Goal: Communication & Community: Answer question/provide support

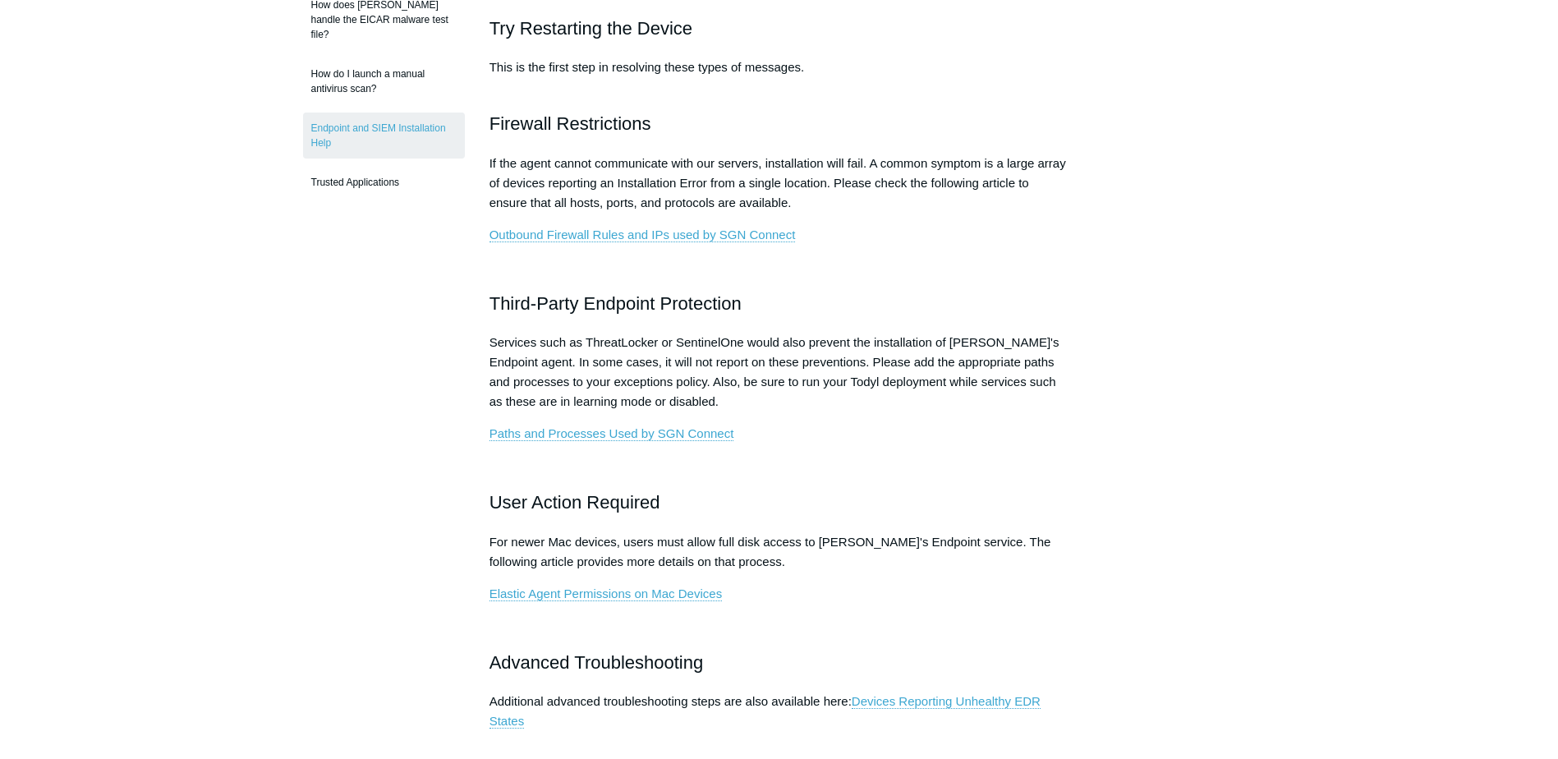
scroll to position [575, 0]
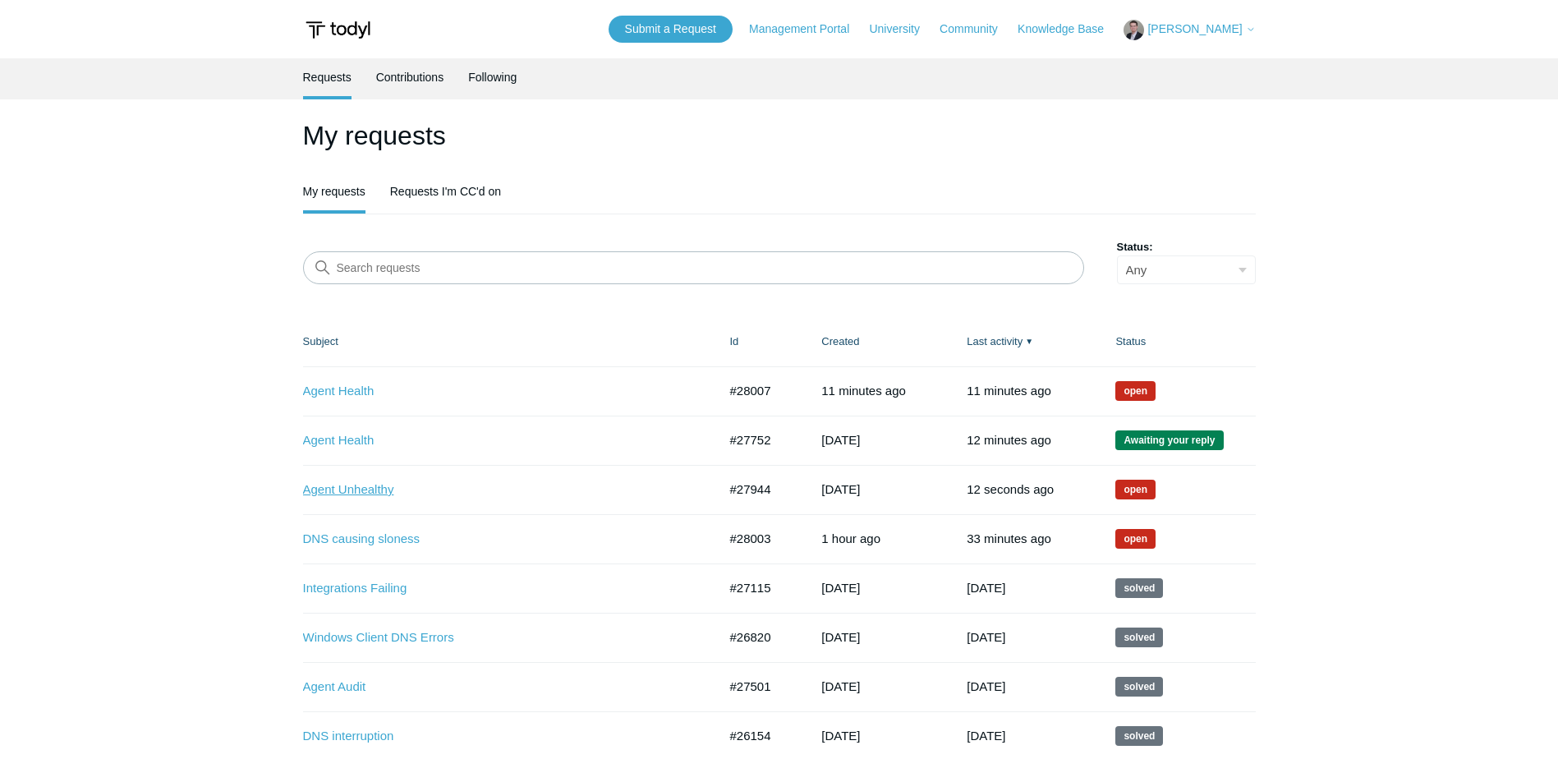
click at [353, 494] on link "Agent Unhealthy" at bounding box center [498, 490] width 390 height 19
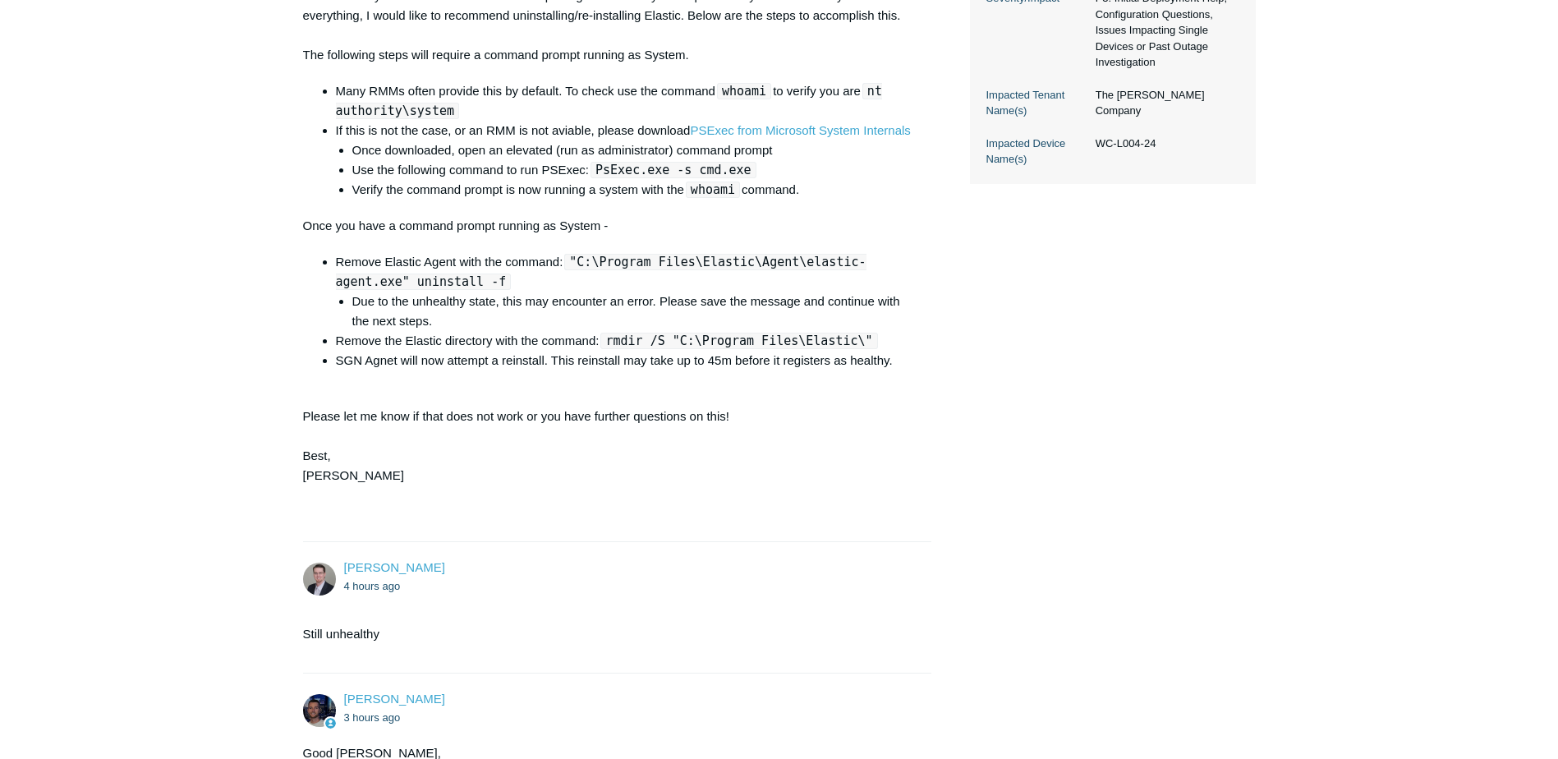
scroll to position [493, 0]
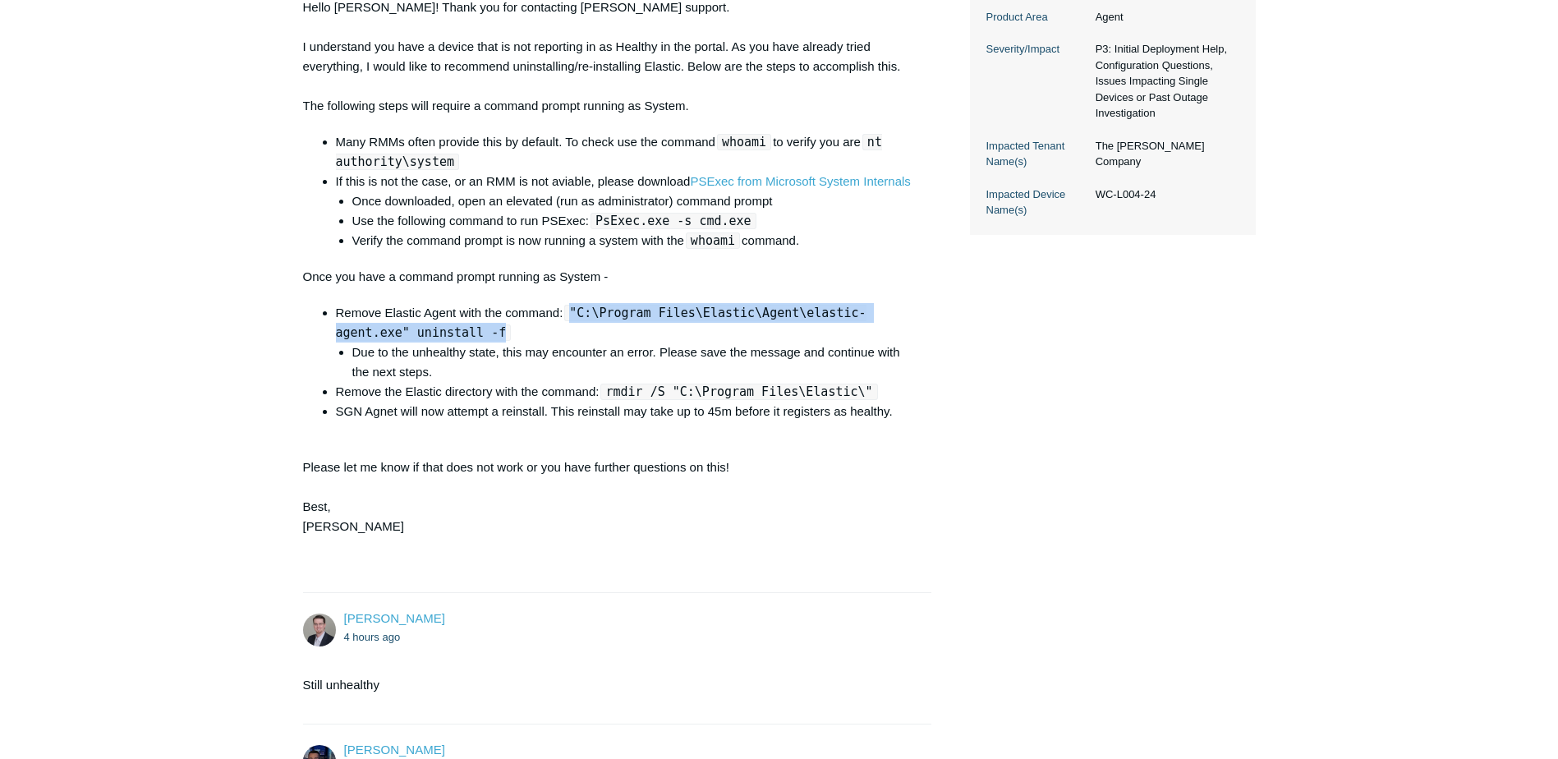
drag, startPoint x: 572, startPoint y: 352, endPoint x: 432, endPoint y: 377, distance: 142.7
click at [432, 377] on li "Remove Elastic Agent with the command: "C:\Program Files\Elastic\Agent\elastic-…" at bounding box center [626, 342] width 580 height 79
copy code ""C:\Program Files\Elastic\Agent\elastic-agent.exe" uninstall -f"
click at [611, 400] on code "rmdir /S "C:\Program Files\Elastic\"" at bounding box center [738, 392] width 277 height 16
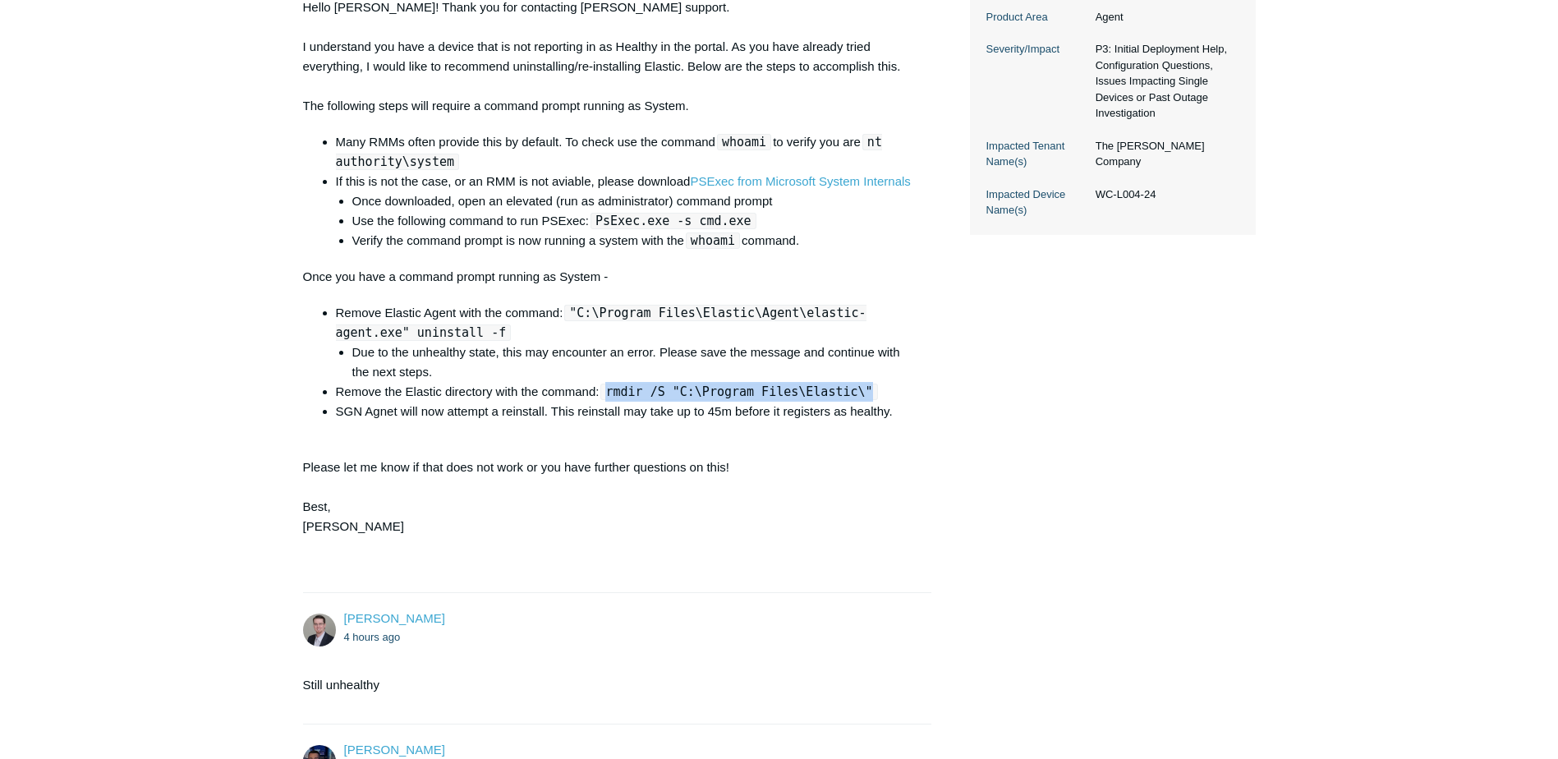
drag, startPoint x: 609, startPoint y: 433, endPoint x: 852, endPoint y: 436, distance: 242.3
click at [852, 400] on code "rmdir /S "C:\Program Files\Elastic\"" at bounding box center [738, 392] width 277 height 16
drag, startPoint x: 852, startPoint y: 436, endPoint x: 825, endPoint y: 427, distance: 28.6
copy code "rmdir /S "C:\Program Files\Elastic\""
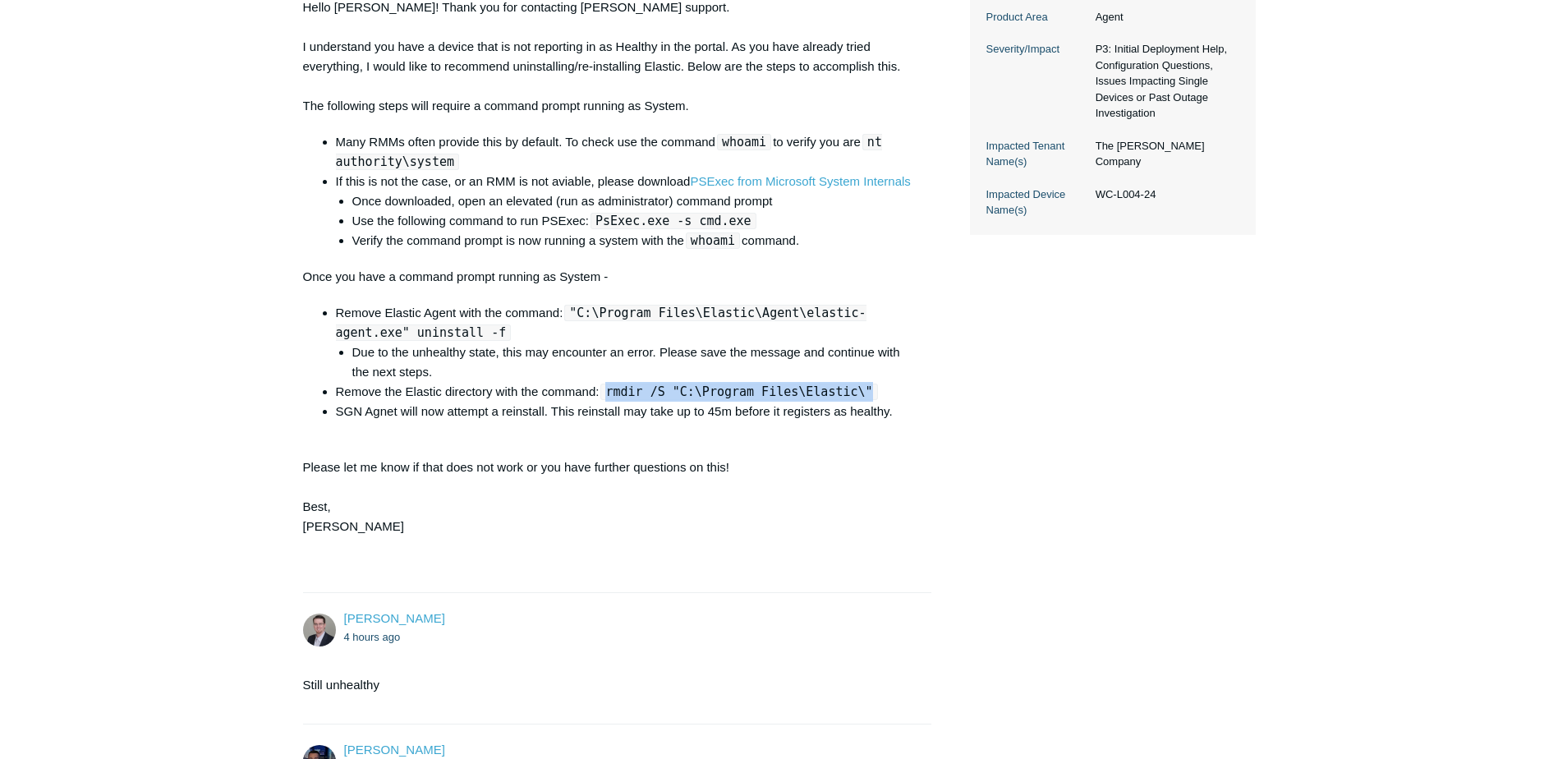
copy code "rmdir /S "C:\Program Files\Elastic\""
click at [812, 517] on div "Hello Thomas! Thank you for contacting Todyl support. I understand you have a d…" at bounding box center [609, 287] width 613 height 578
click at [726, 421] on li "SGN Agnet will now attempt a reinstall. This reinstall may take up to 45m befor…" at bounding box center [626, 412] width 580 height 20
click at [569, 361] on li "Remove Elastic Agent with the command: "C:\Program Files\Elastic\Agent\elastic-…" at bounding box center [626, 342] width 580 height 79
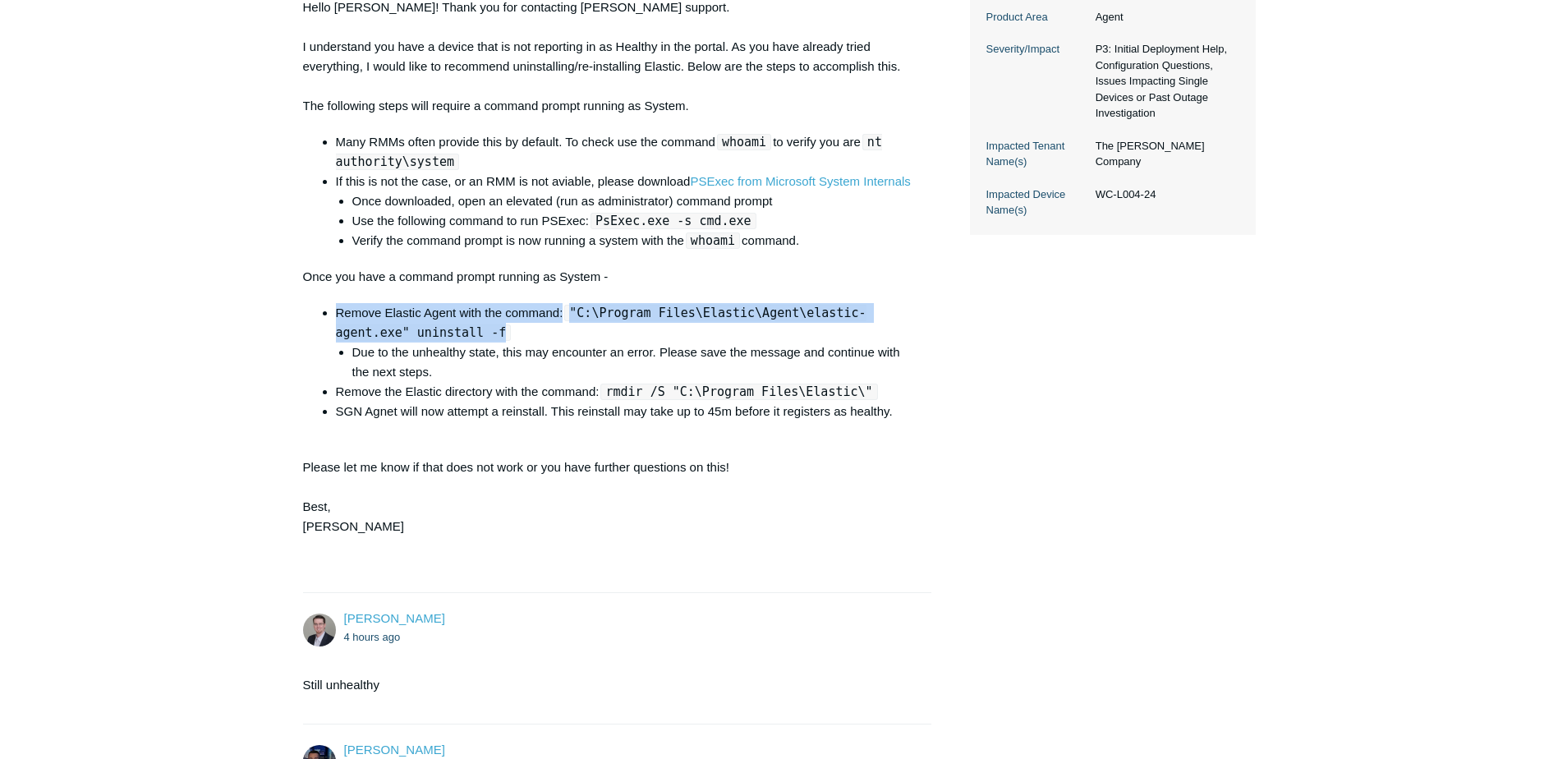
drag, startPoint x: 569, startPoint y: 361, endPoint x: 568, endPoint y: 374, distance: 13.2
click at [572, 341] on code ""C:\Program Files\Elastic\Agent\elastic-agent.exe" uninstall -f" at bounding box center [601, 323] width 531 height 36
drag, startPoint x: 572, startPoint y: 348, endPoint x: 427, endPoint y: 378, distance: 147.6
click at [427, 378] on li "Remove Elastic Agent with the command: "C:\Program Files\Elastic\Agent\elastic-…" at bounding box center [626, 342] width 580 height 79
drag, startPoint x: 427, startPoint y: 378, endPoint x: 346, endPoint y: 364, distance: 82.5
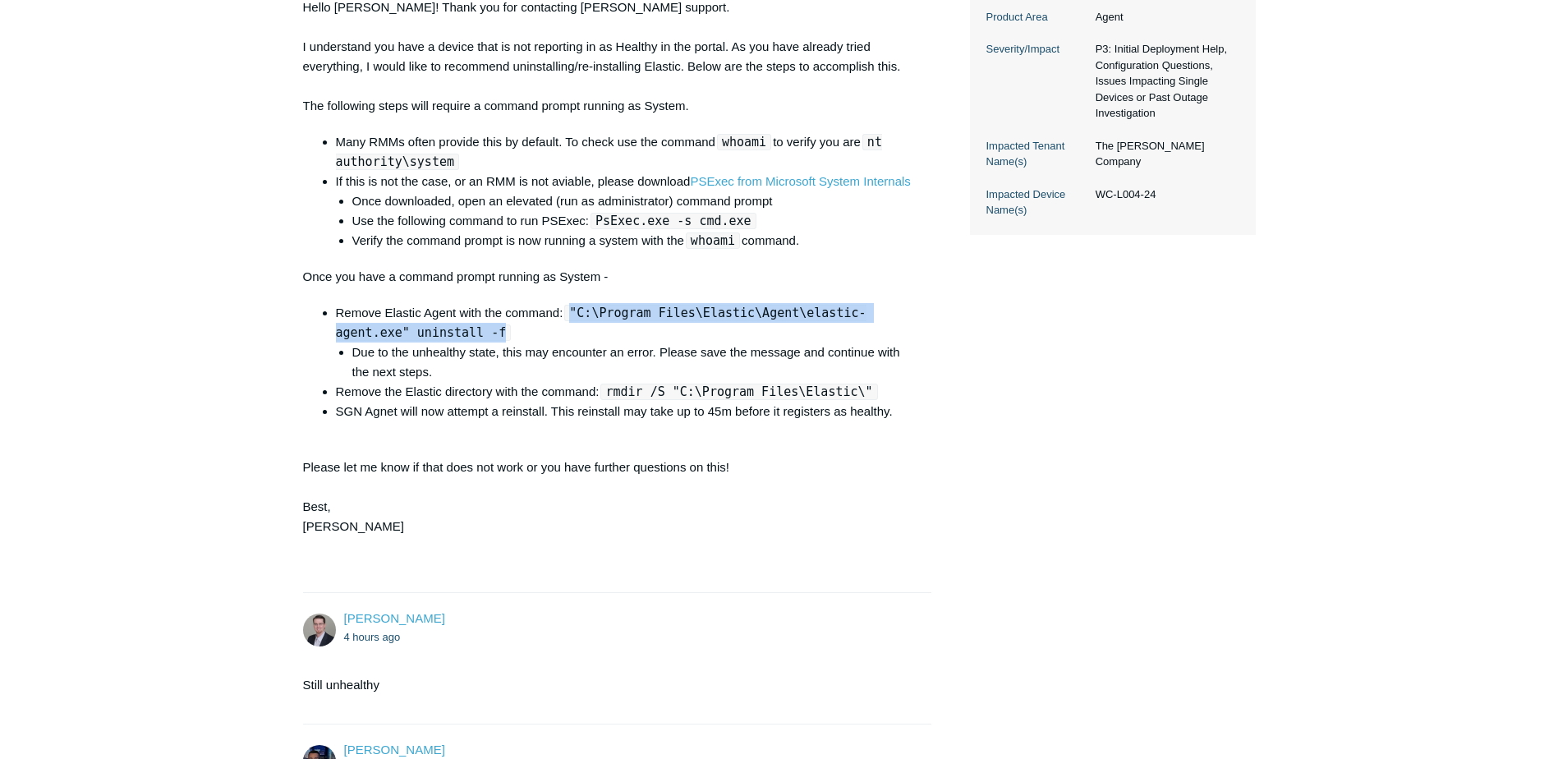
copy code ""C:\Program Files\Elastic\Agent\elastic-agent.exe" uninstall -f"
drag, startPoint x: 669, startPoint y: 442, endPoint x: 626, endPoint y: 435, distance: 44.2
click at [669, 421] on li "SGN Agnet will now attempt a reinstall. This reinstall may take up to 45m befor…" at bounding box center [626, 412] width 580 height 20
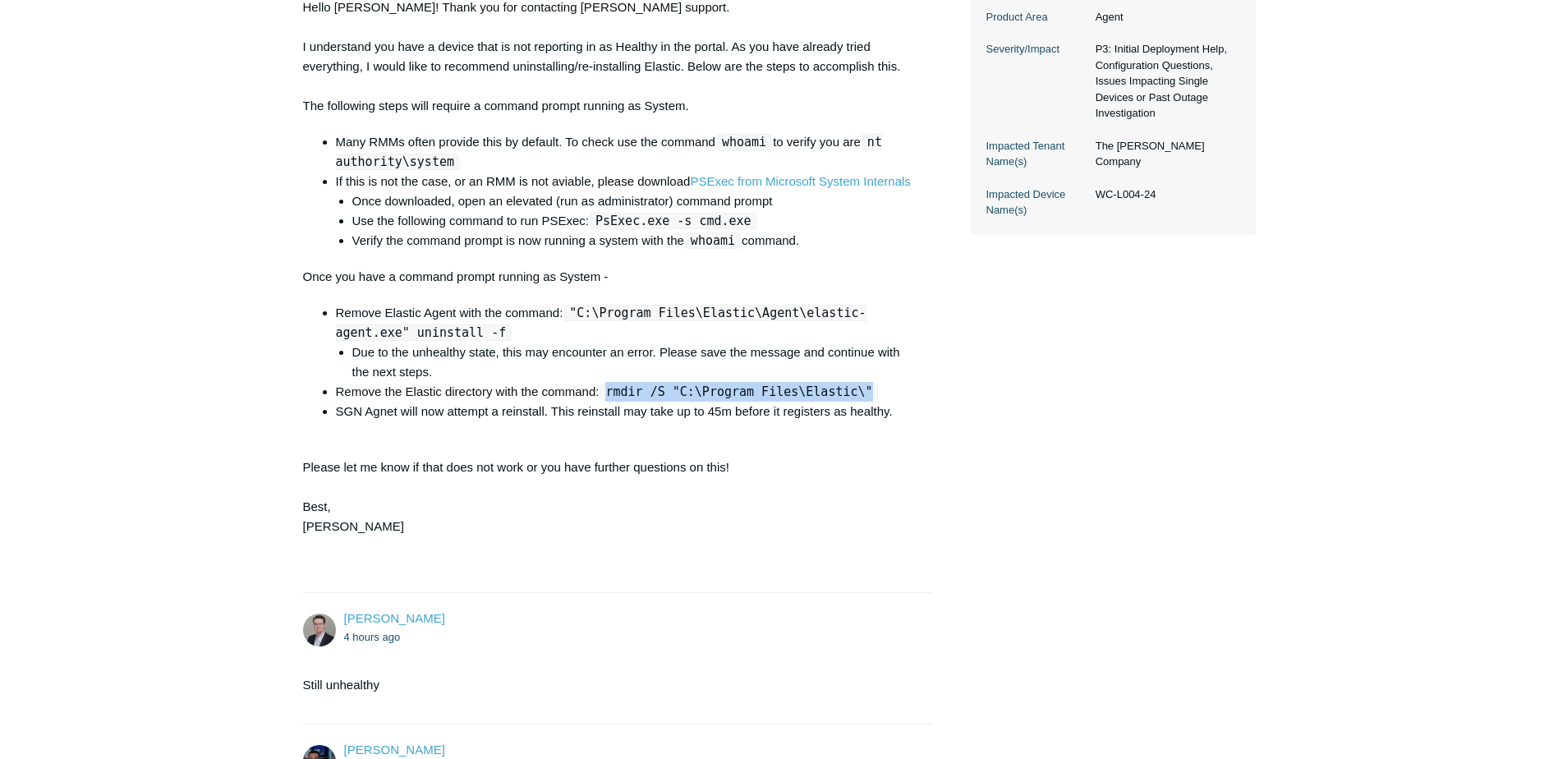
drag, startPoint x: 609, startPoint y: 432, endPoint x: 871, endPoint y: 431, distance: 261.2
click at [871, 402] on li "Remove the Elastic directory with the command: rmdir /S "C:\Program Files\Elast…" at bounding box center [626, 392] width 580 height 20
copy code "rmdir /S "C:\Program Files\Elastic\""
click at [659, 341] on code ""C:\Program Files\Elastic\Agent\elastic-agent.exe" uninstall -f" at bounding box center [601, 323] width 531 height 36
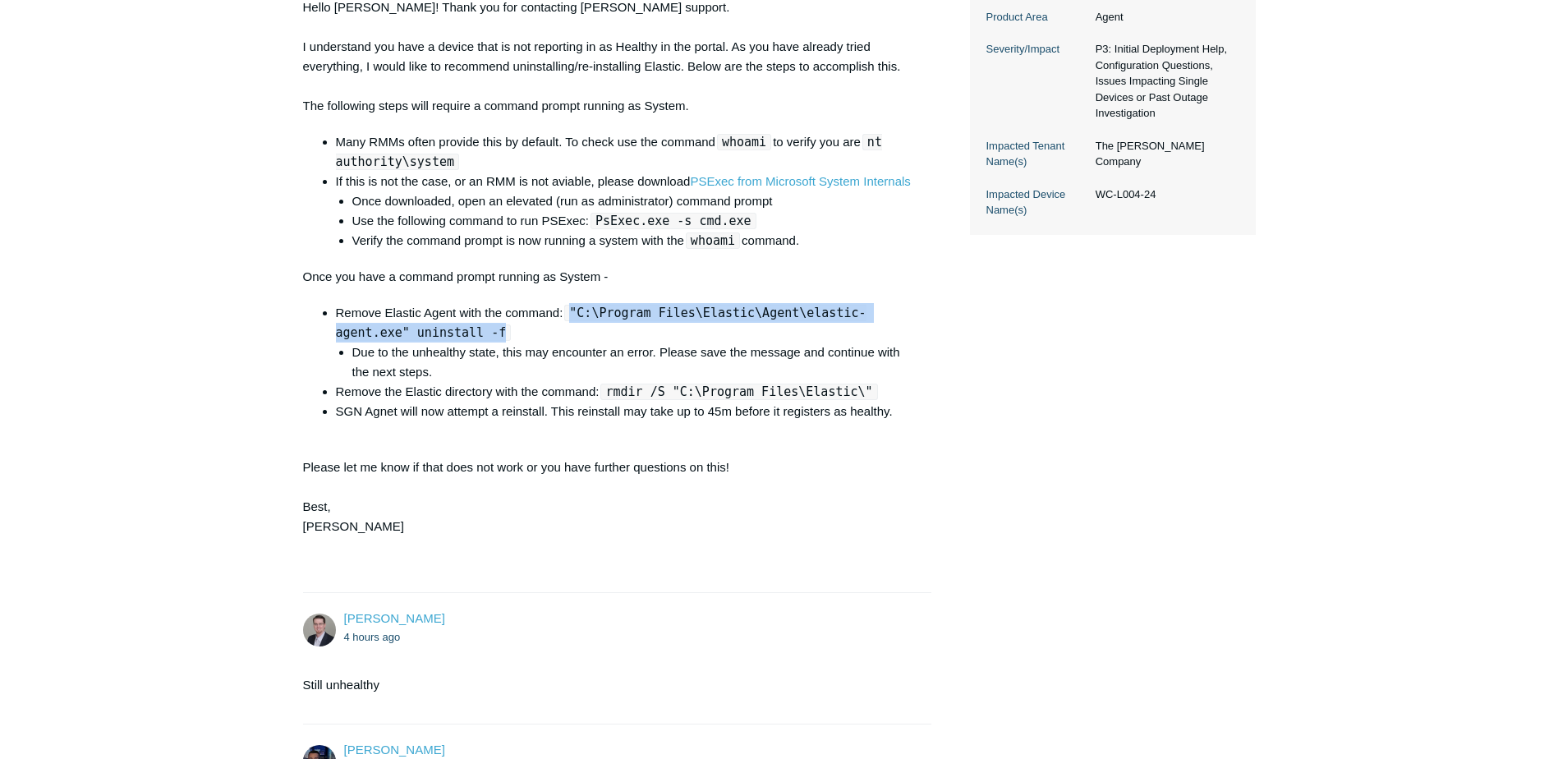
drag, startPoint x: 572, startPoint y: 351, endPoint x: 422, endPoint y: 370, distance: 150.8
click at [422, 370] on li "Remove Elastic Agent with the command: "C:\Program Files\Elastic\Agent\elastic-…" at bounding box center [626, 342] width 580 height 79
copy code ""C:\Program Files\Elastic\Agent\elastic-agent.exe" uninstall -f"
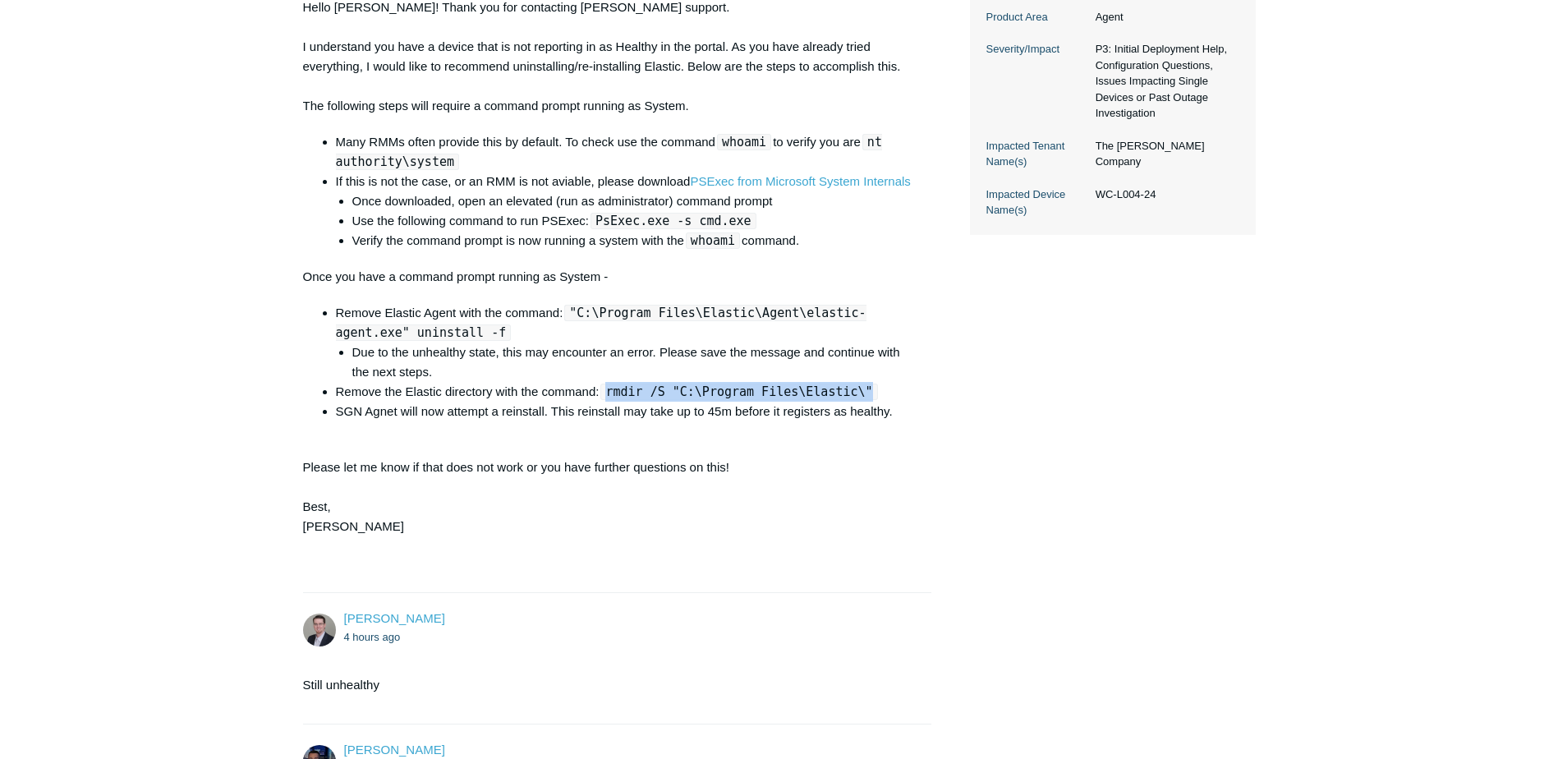
drag, startPoint x: 610, startPoint y: 435, endPoint x: 862, endPoint y: 435, distance: 251.3
click at [862, 402] on li "Remove the Elastic directory with the command: rmdir /S "C:\Program Files\Elast…" at bounding box center [626, 392] width 580 height 20
click at [871, 421] on li "SGN Agnet will now attempt a reinstall. This reinstall may take up to 45m befor…" at bounding box center [626, 412] width 580 height 20
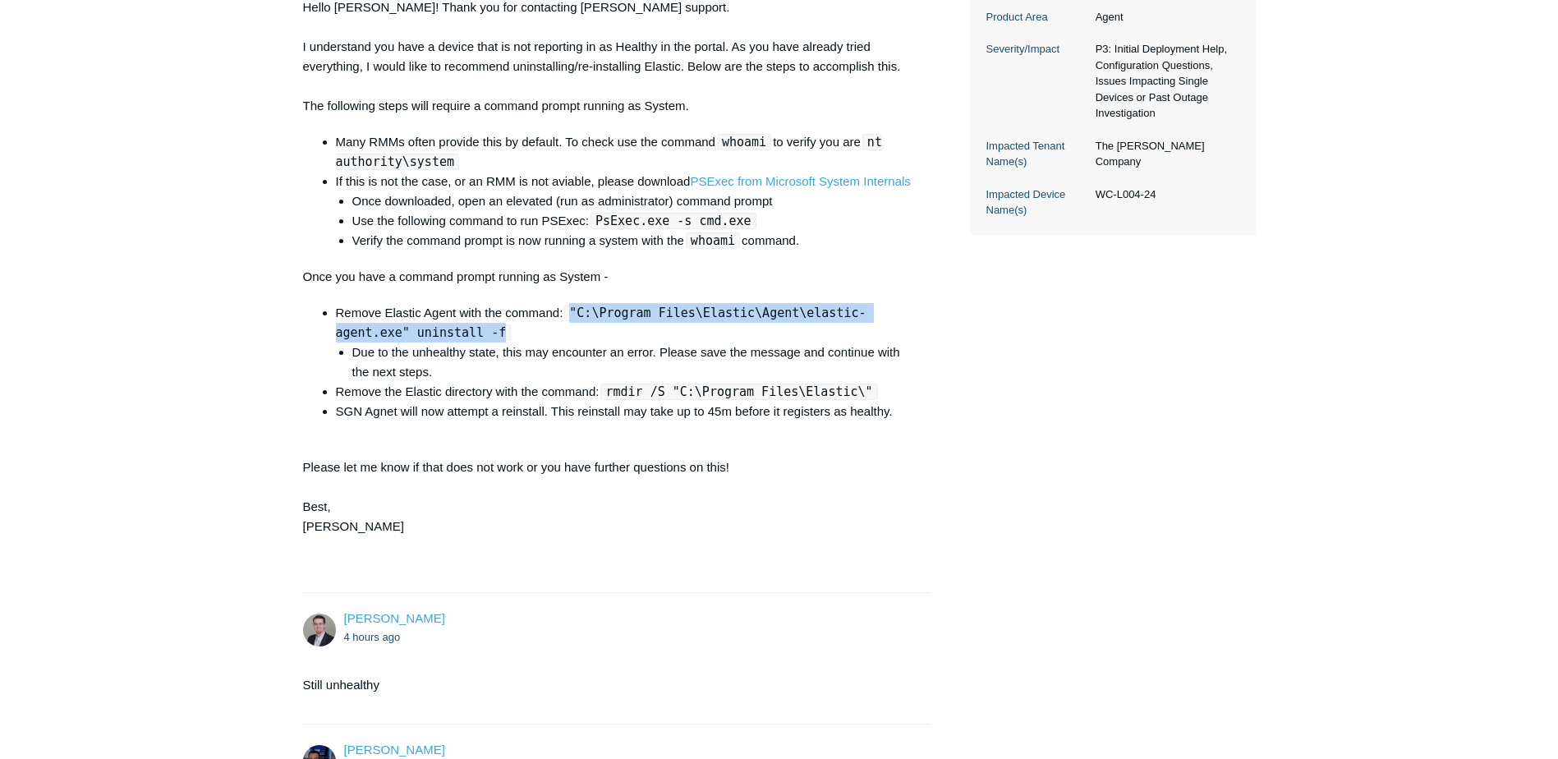
drag, startPoint x: 571, startPoint y: 347, endPoint x: 425, endPoint y: 378, distance: 148.7
click at [425, 378] on li "Remove Elastic Agent with the command: "C:\Program Files\Elastic\Agent\elastic-…" at bounding box center [626, 342] width 580 height 79
click at [609, 400] on code "rmdir /S "C:\Program Files\Elastic\"" at bounding box center [738, 392] width 277 height 16
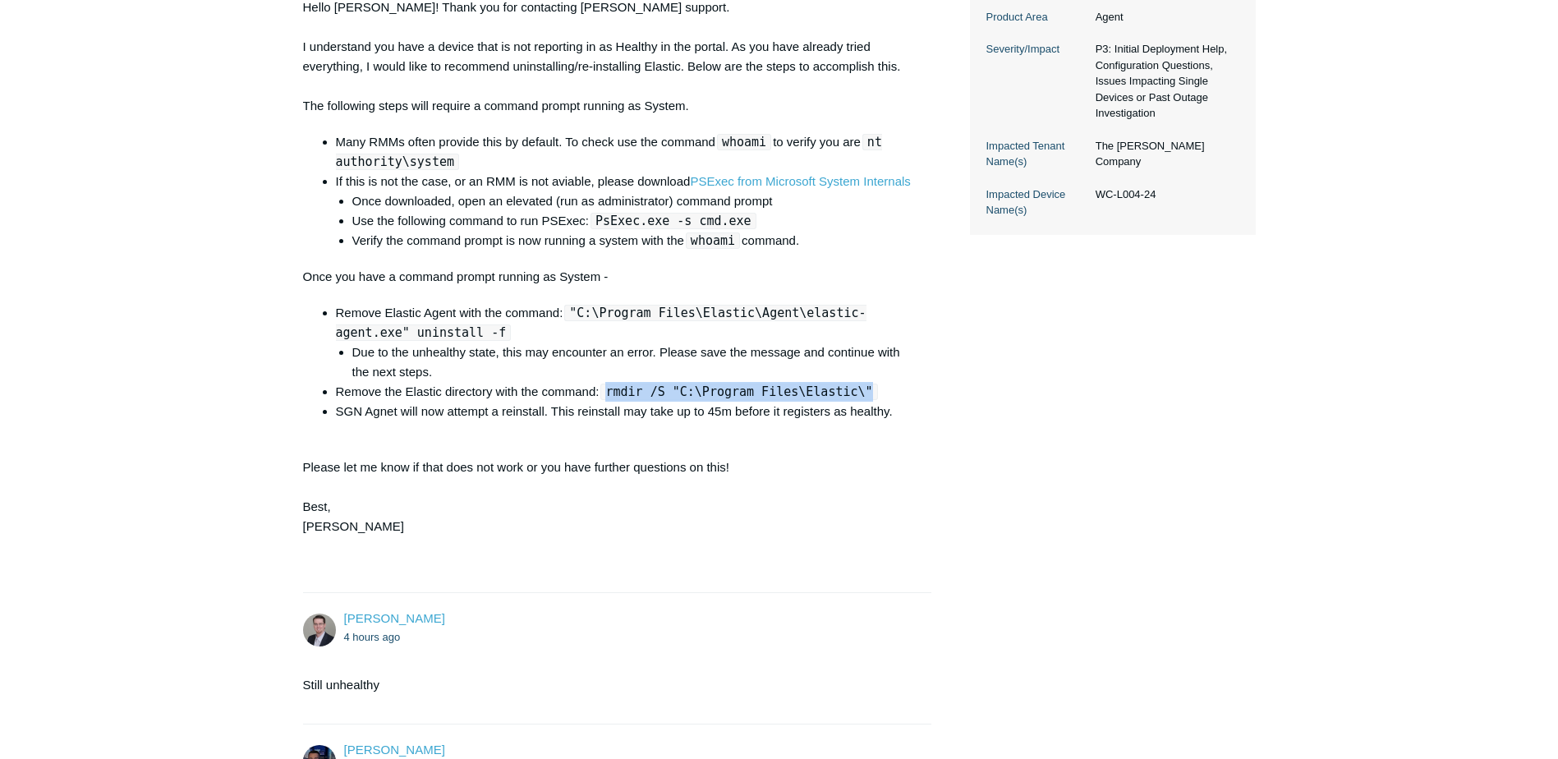
drag, startPoint x: 609, startPoint y: 432, endPoint x: 859, endPoint y: 430, distance: 249.7
click at [859, 402] on li "Remove the Elastic directory with the command: rmdir /S "C:\Program Files\Elast…" at bounding box center [626, 392] width 580 height 20
click at [581, 341] on code ""C:\Program Files\Elastic\Agent\elastic-agent.exe" uninstall -f" at bounding box center [601, 323] width 531 height 36
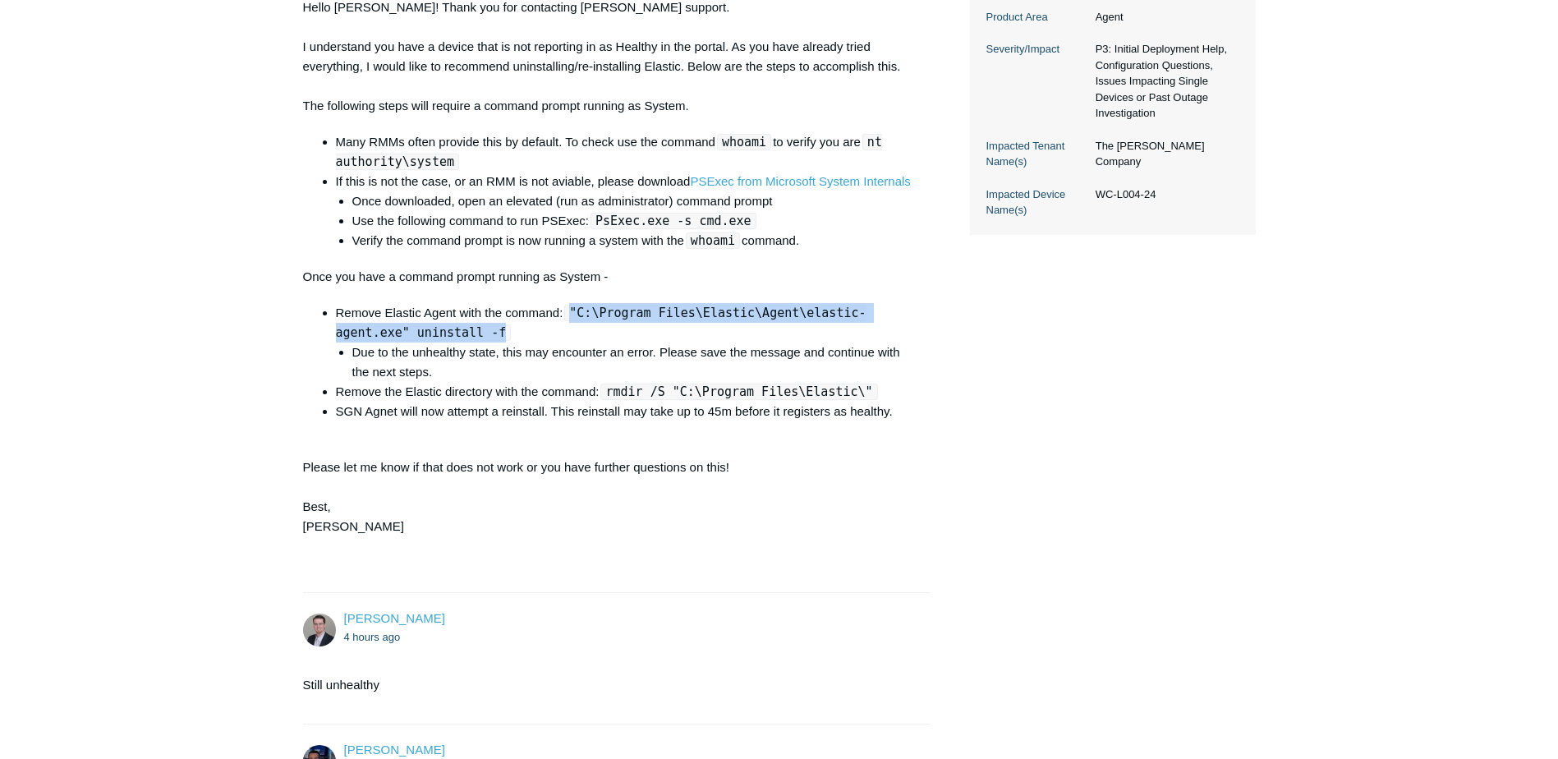
drag, startPoint x: 571, startPoint y: 351, endPoint x: 430, endPoint y: 375, distance: 143.4
click at [430, 375] on li "Remove Elastic Agent with the command: "C:\Program Files\Elastic\Agent\elastic-…" at bounding box center [626, 342] width 580 height 79
drag, startPoint x: 979, startPoint y: 471, endPoint x: 972, endPoint y: 481, distance: 12.3
click at [584, 341] on code ""C:\Program Files\Elastic\Agent\elastic-agent.exe" uninstall -f" at bounding box center [601, 323] width 531 height 36
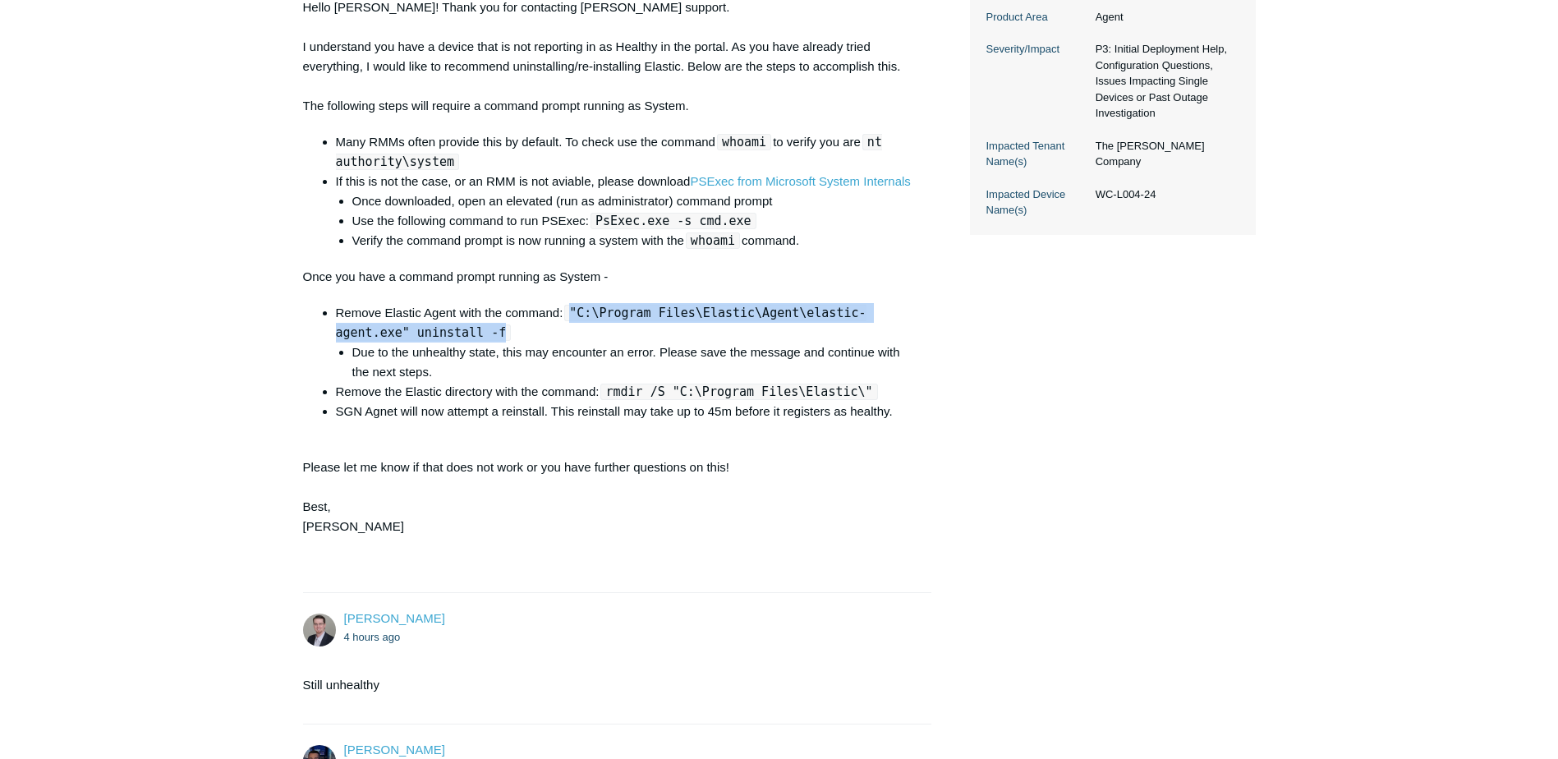
drag, startPoint x: 582, startPoint y: 351, endPoint x: 421, endPoint y: 374, distance: 162.6
click at [421, 374] on li "Remove Elastic Agent with the command: "C:\Program Files\Elastic\Agent\elastic-…" at bounding box center [626, 342] width 580 height 79
click at [613, 402] on li "Remove the Elastic directory with the command: rmdir /S "C:\Program Files\Elast…" at bounding box center [626, 392] width 580 height 20
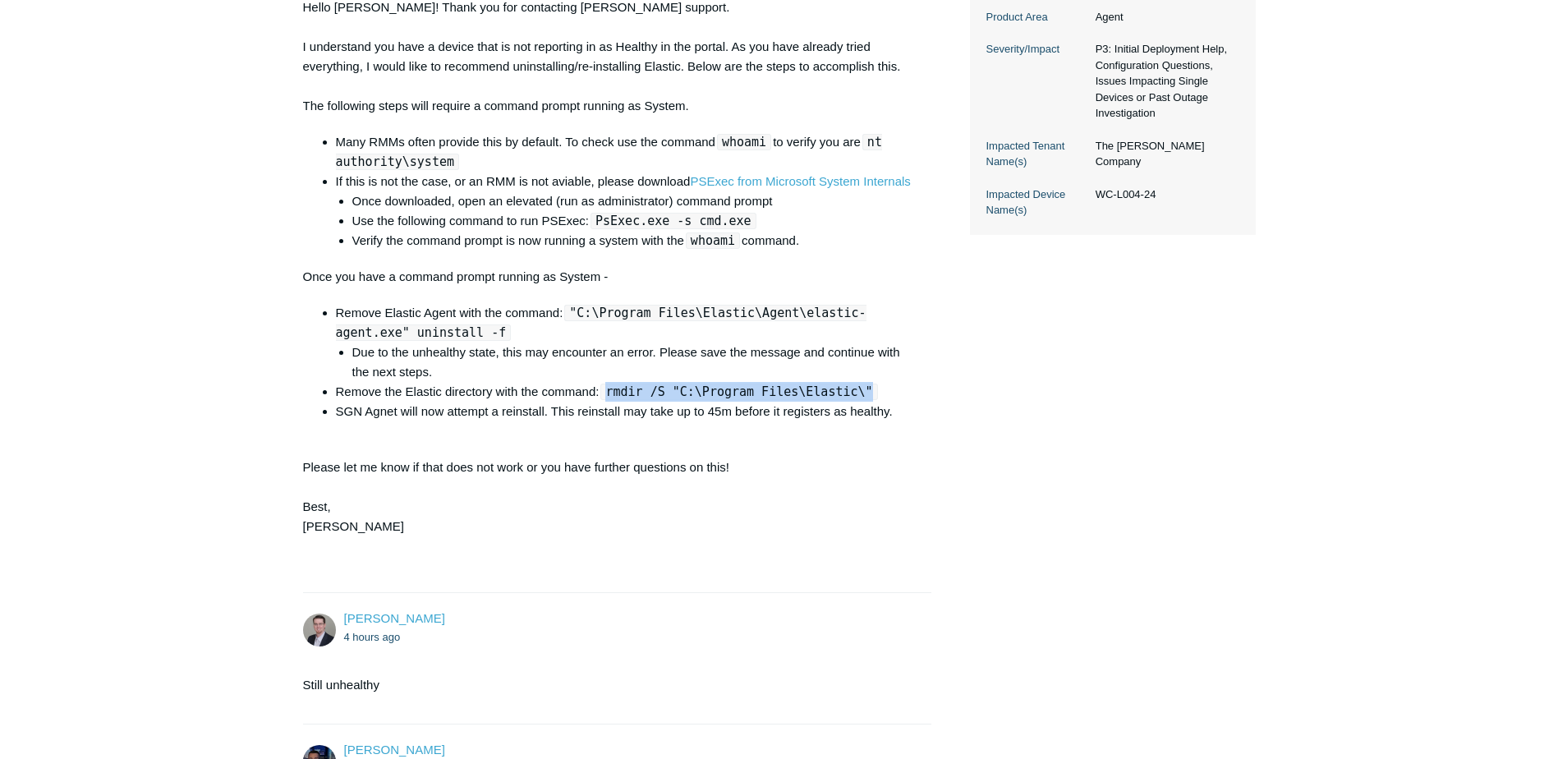
drag, startPoint x: 608, startPoint y: 431, endPoint x: 857, endPoint y: 432, distance: 248.9
click at [857, 400] on code "rmdir /S "C:\Program Files\Elastic\"" at bounding box center [738, 392] width 277 height 16
drag, startPoint x: 747, startPoint y: 562, endPoint x: 704, endPoint y: 738, distance: 181.9
click at [747, 562] on div "Hello Thomas! Thank you for contacting Todyl support. I understand you have a d…" at bounding box center [609, 287] width 613 height 578
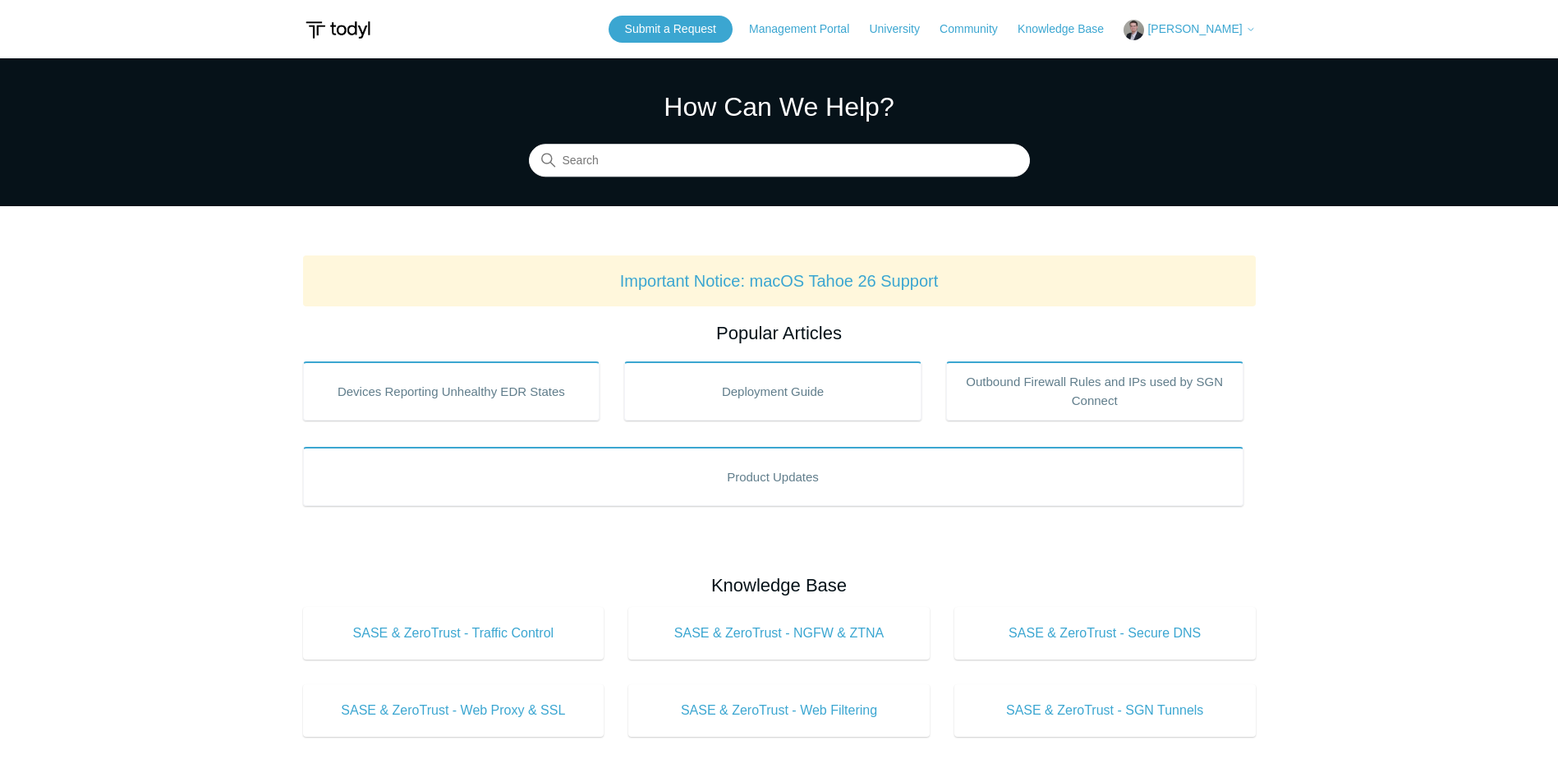
click at [1204, 21] on button "[PERSON_NAME]" at bounding box center [1189, 30] width 131 height 21
click at [1208, 64] on link "My Support Requests" at bounding box center [1204, 64] width 160 height 29
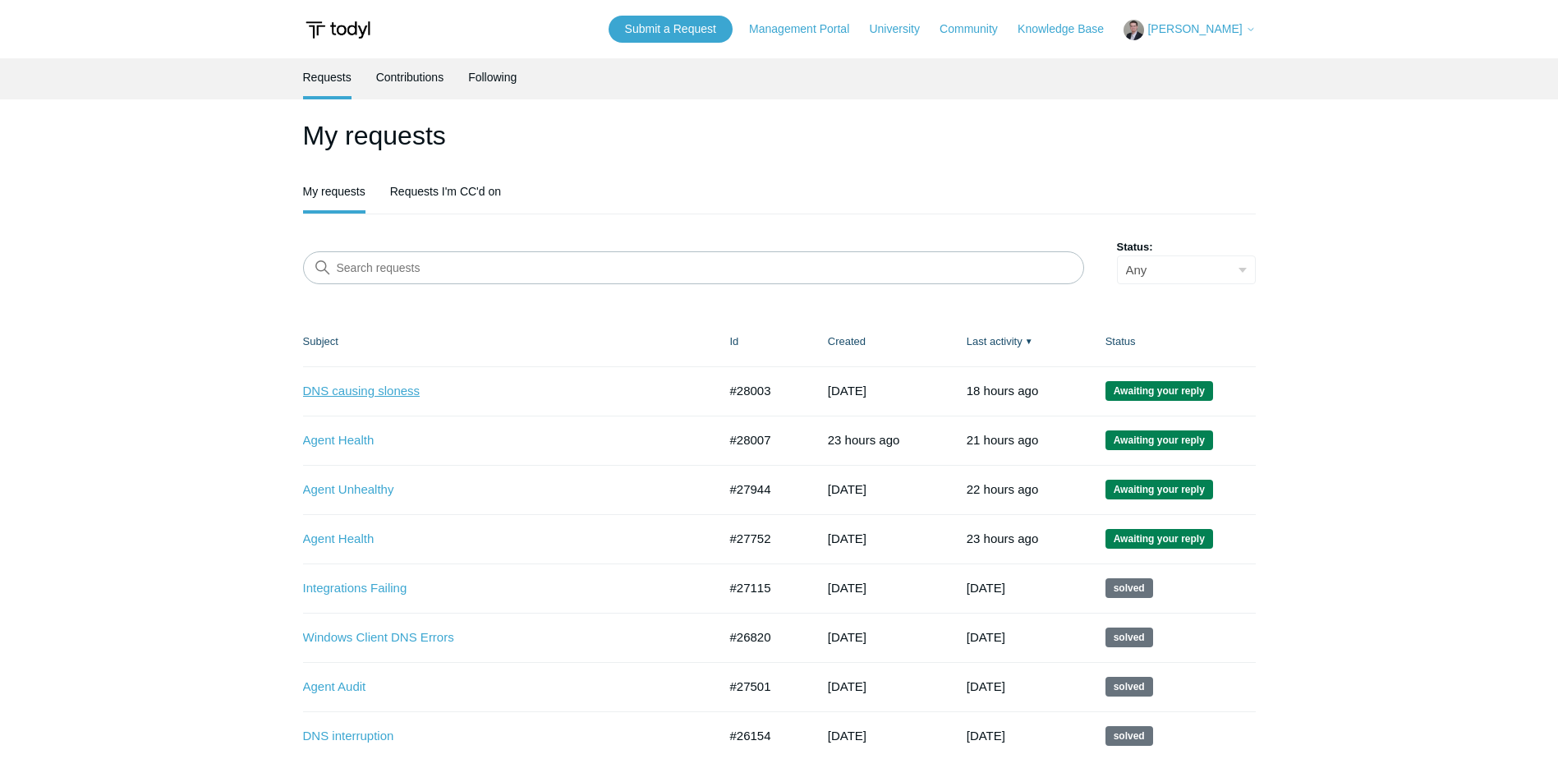
click at [338, 389] on link "DNS causing sloness" at bounding box center [498, 391] width 390 height 19
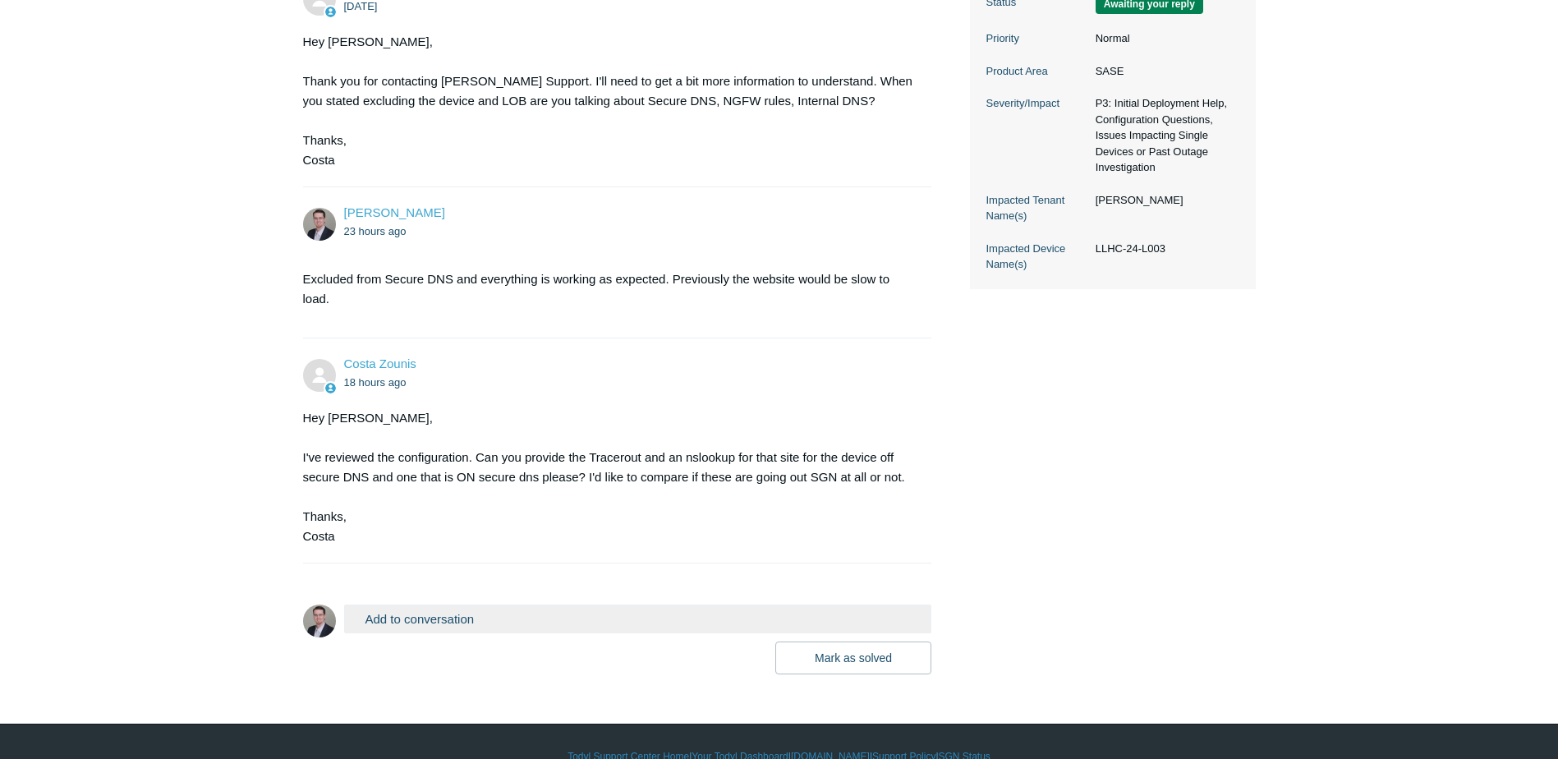
scroll to position [468, 0]
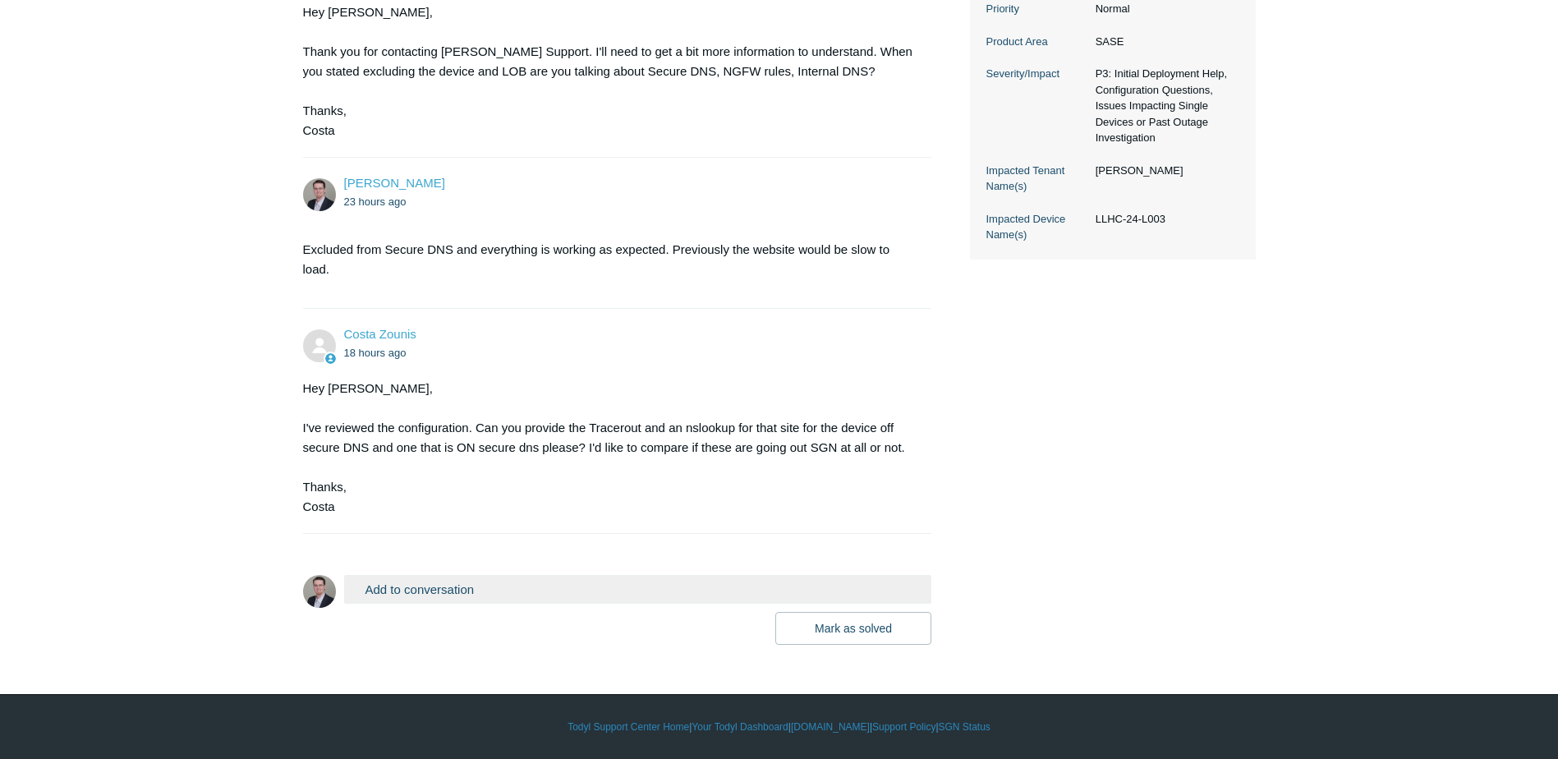
click at [412, 588] on button "Add to conversation" at bounding box center [638, 589] width 588 height 29
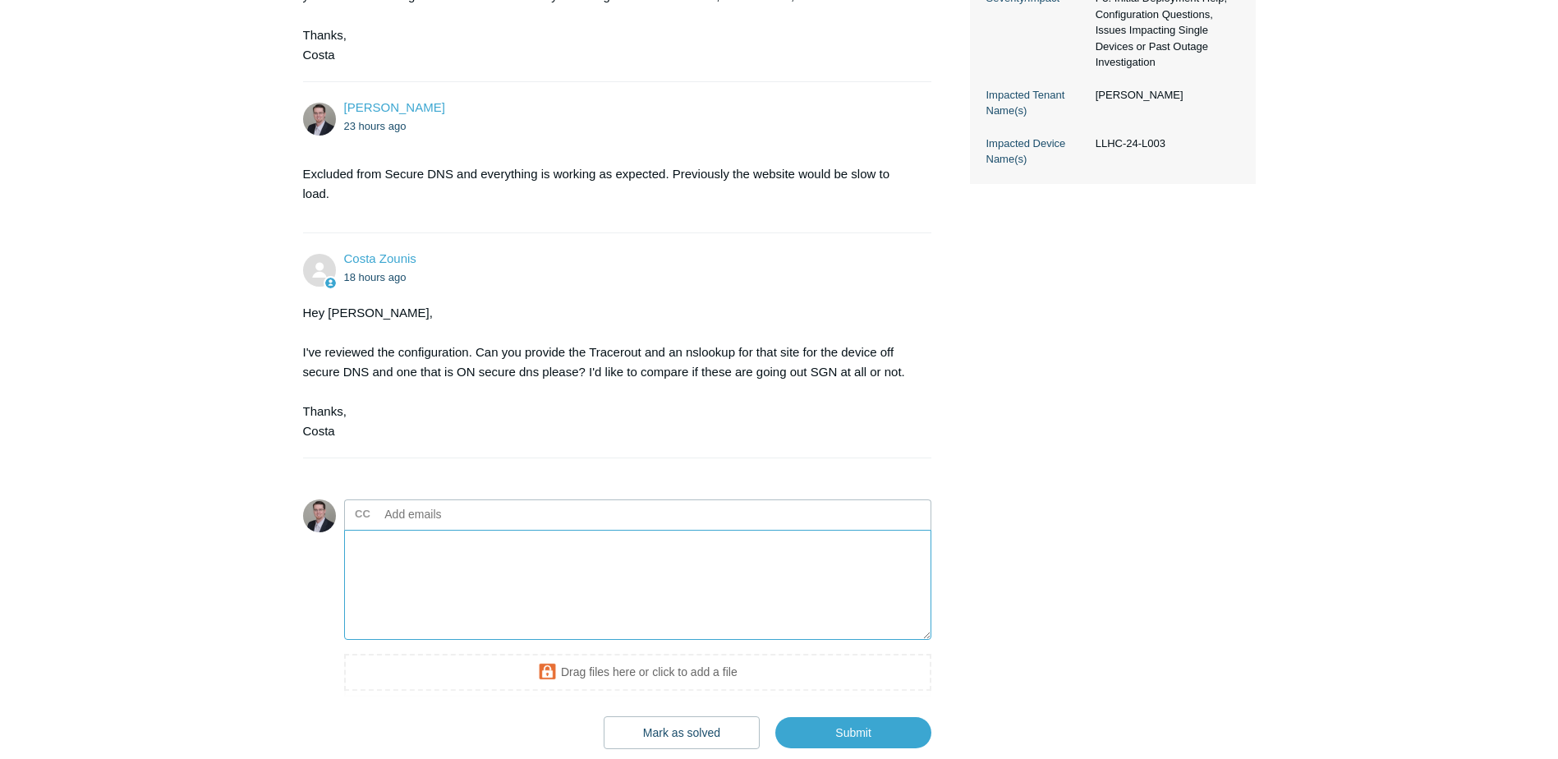
scroll to position [550, 0]
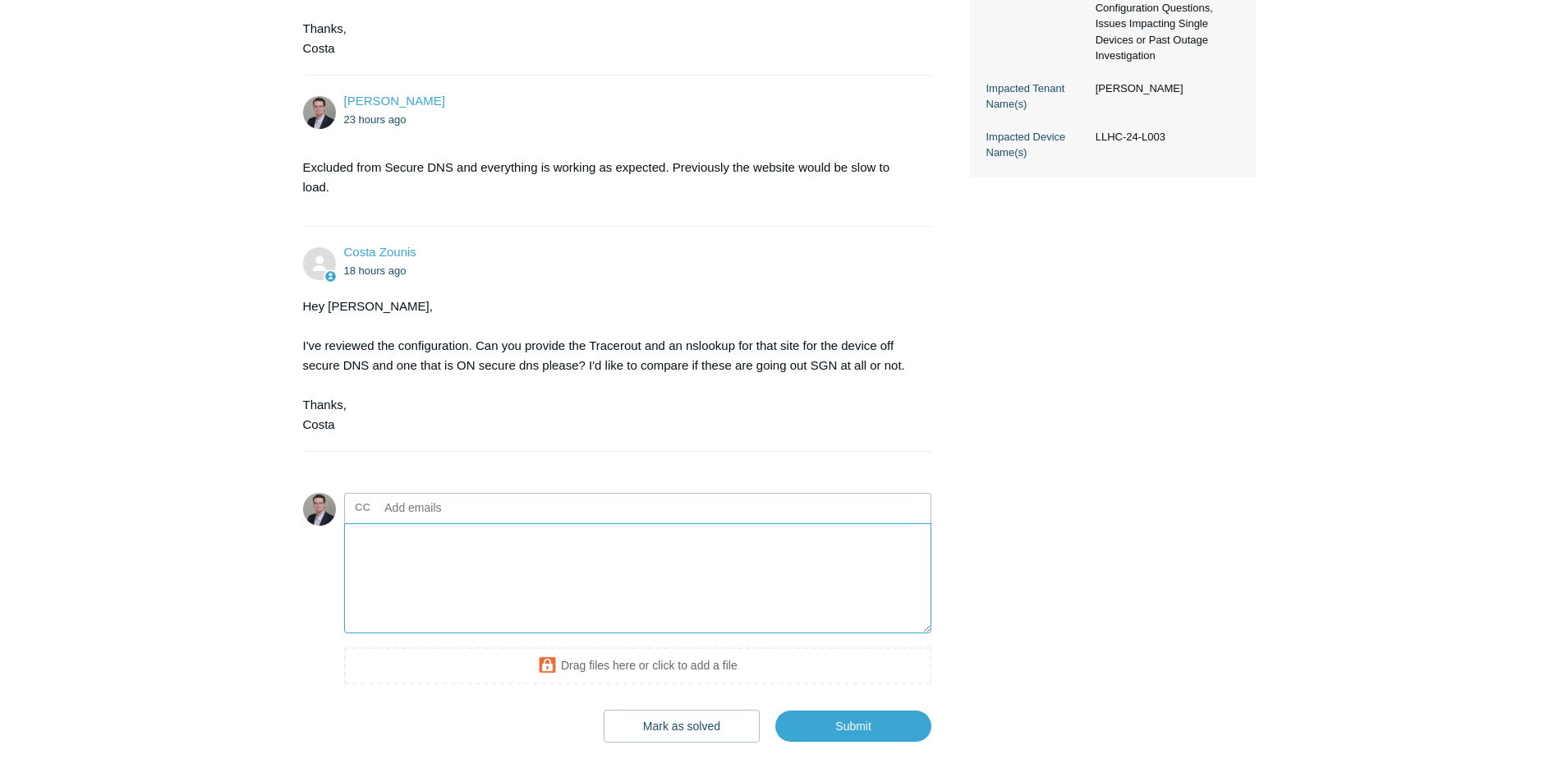
click at [410, 561] on textarea "Add your reply" at bounding box center [638, 578] width 588 height 111
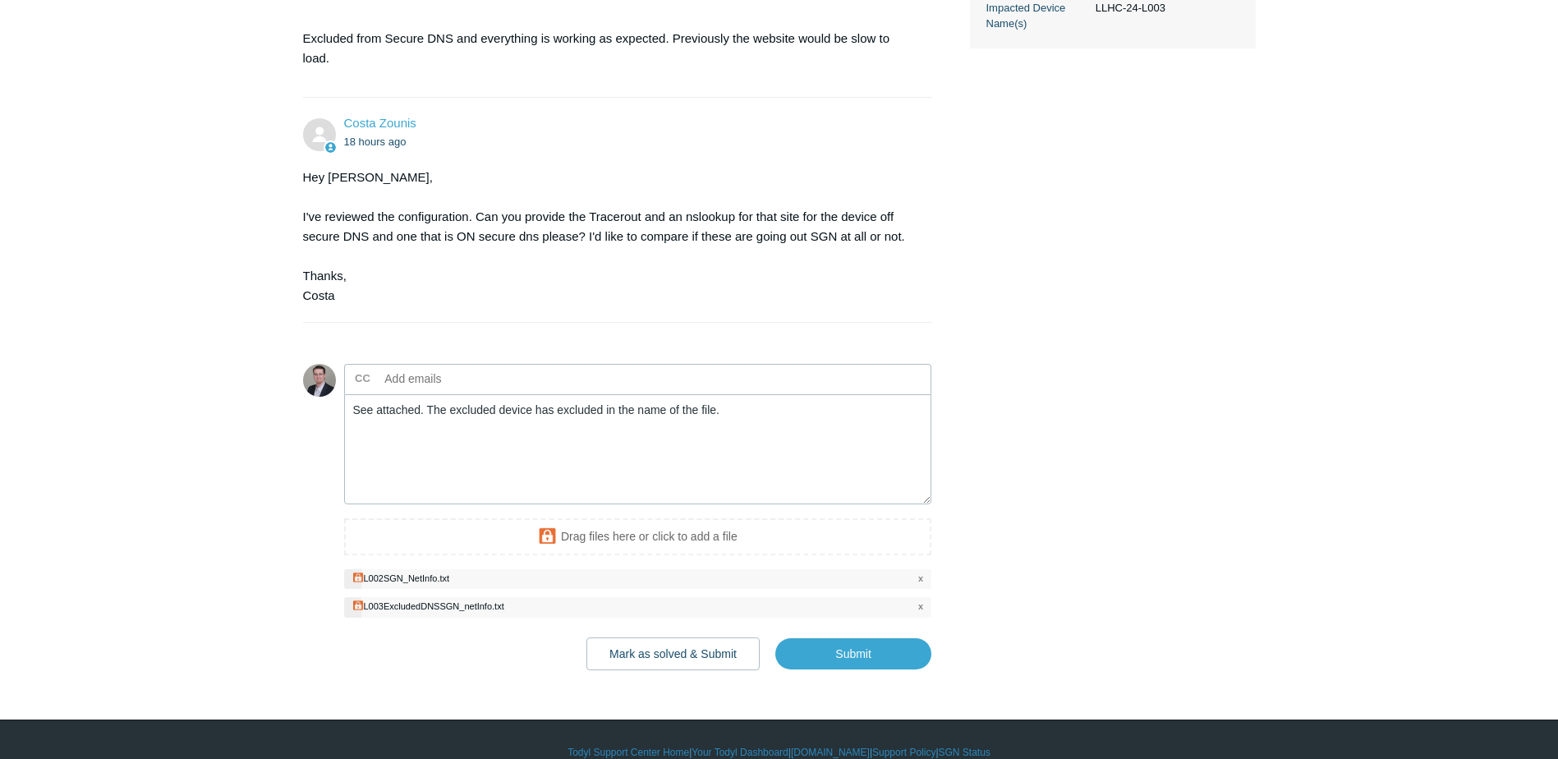
scroll to position [705, 0]
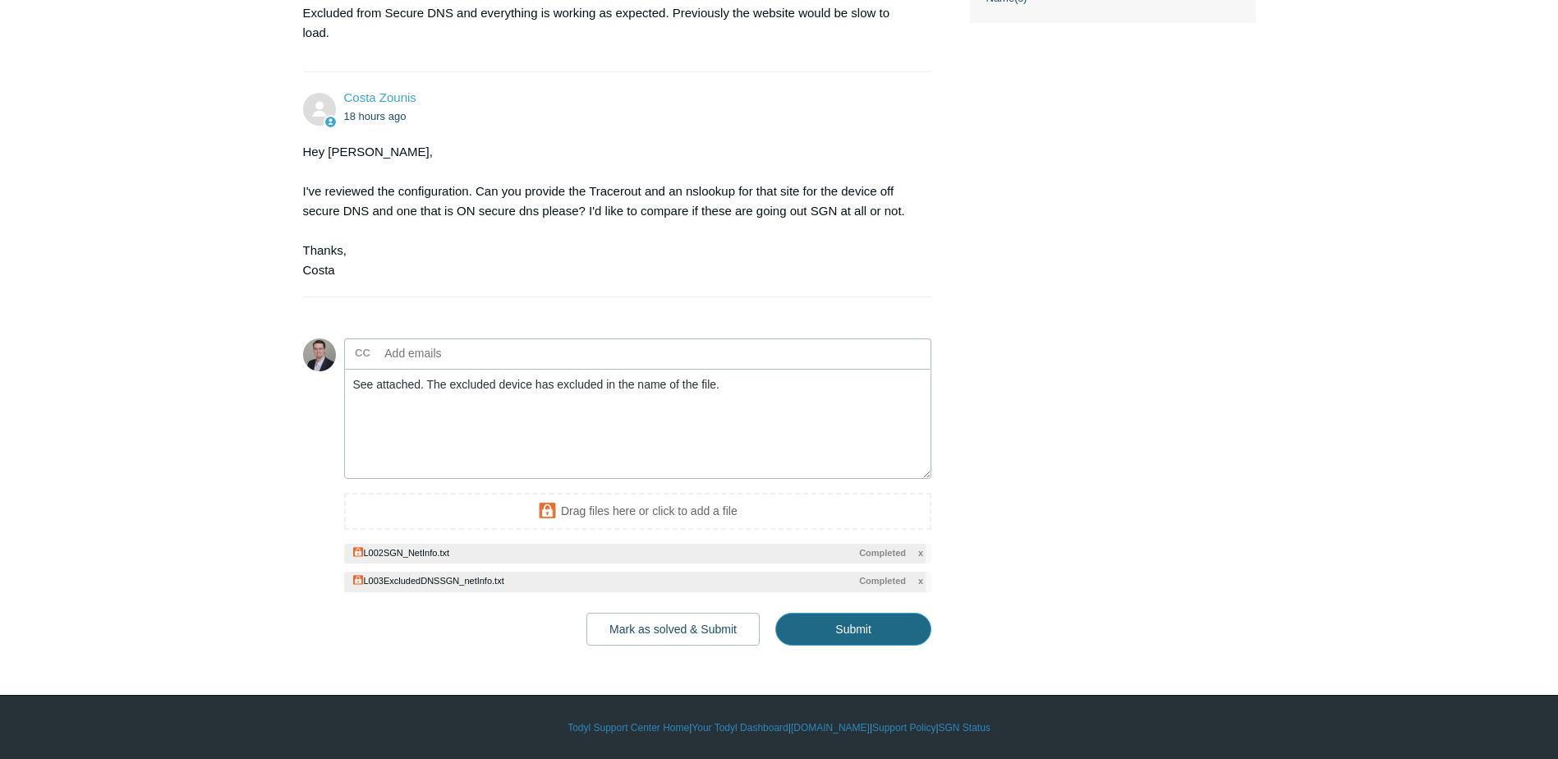
click at [865, 632] on input "Submit" at bounding box center [853, 629] width 156 height 33
type textarea "See attached. The excluded device has excluded in the name of the file. This ti…"
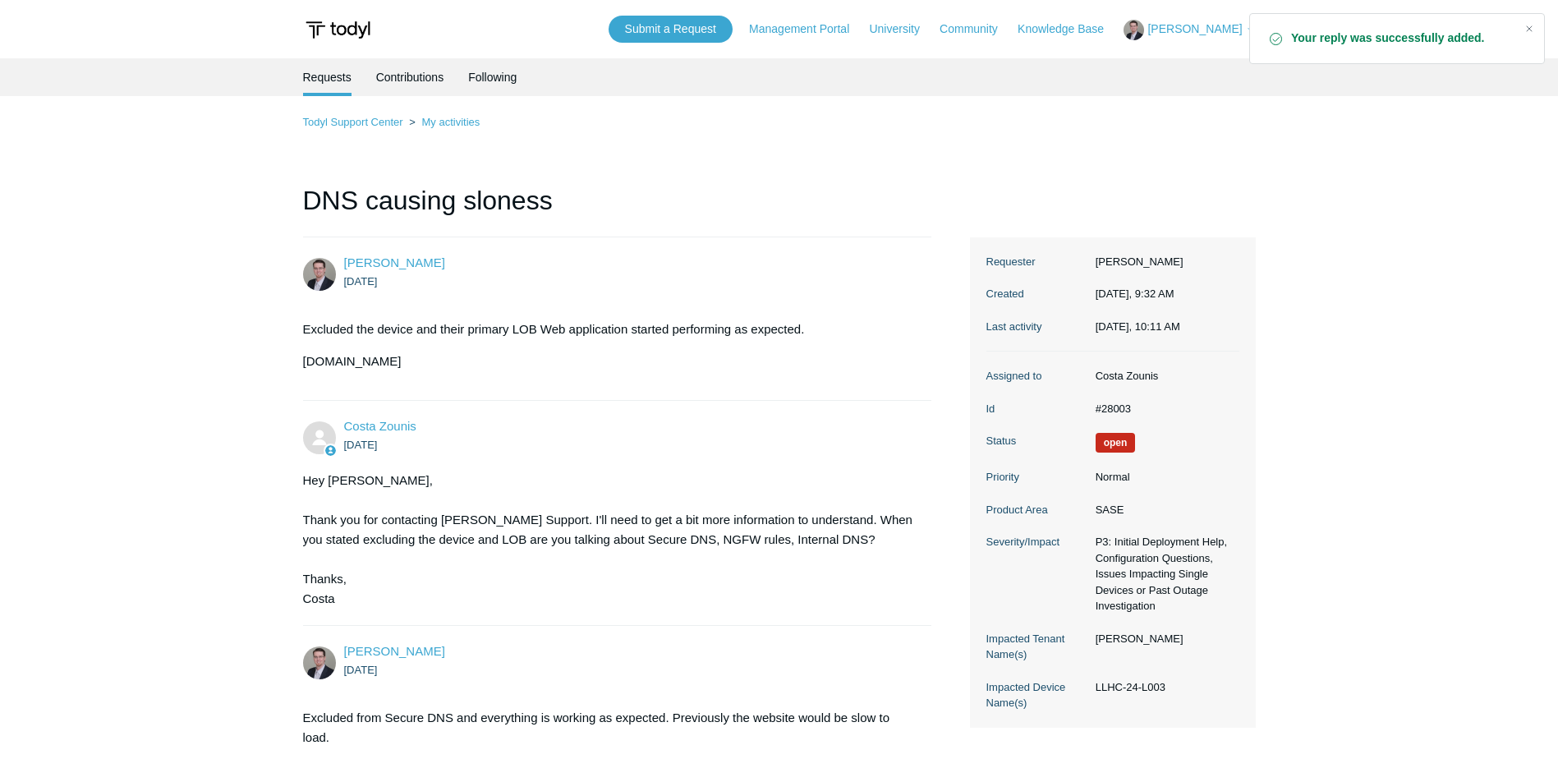
drag, startPoint x: 1352, startPoint y: 506, endPoint x: 1554, endPoint y: 443, distance: 211.7
click at [1352, 506] on main "Requests Contributions Following Todyl Support Center My activities DNS causing…" at bounding box center [779, 677] width 1558 height 1238
click at [1360, 492] on main "Requests Contributions Following Todyl Support Center My activities DNS causing…" at bounding box center [779, 677] width 1558 height 1238
click at [460, 123] on link "My activities" at bounding box center [450, 122] width 58 height 12
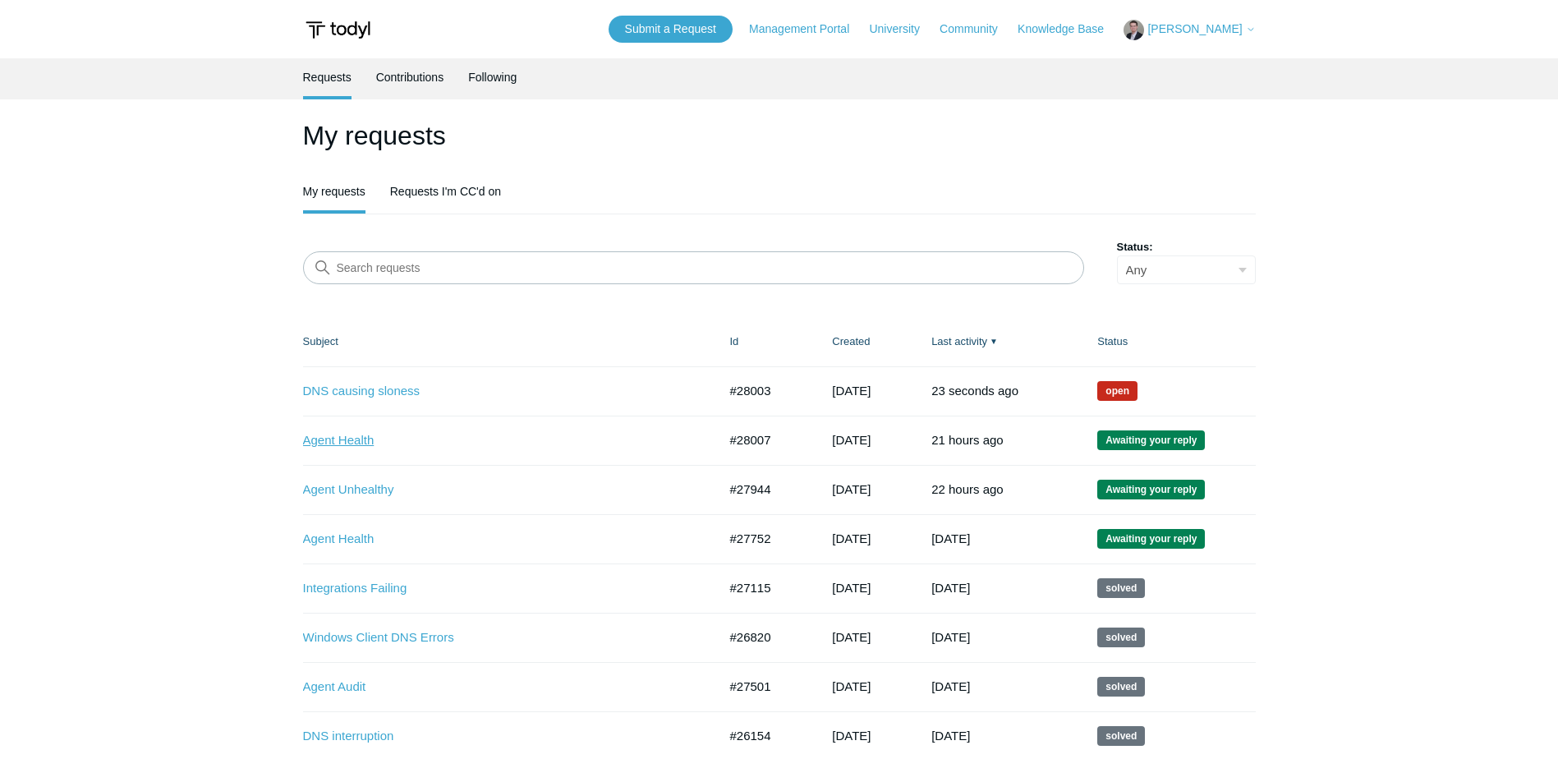
click at [345, 442] on link "Agent Health" at bounding box center [498, 440] width 390 height 19
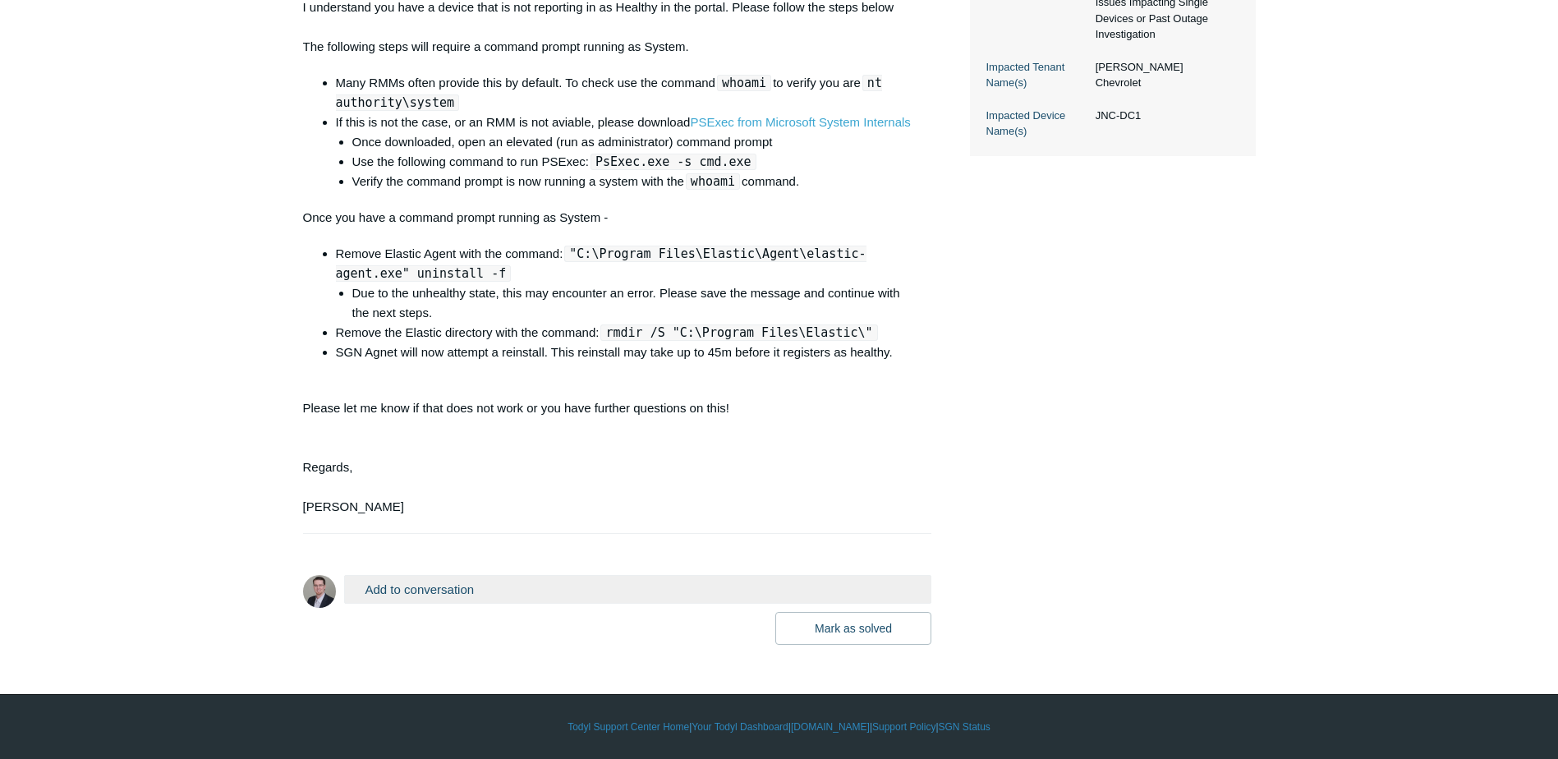
scroll to position [611, 0]
click at [442, 586] on button "Add to conversation" at bounding box center [638, 589] width 588 height 29
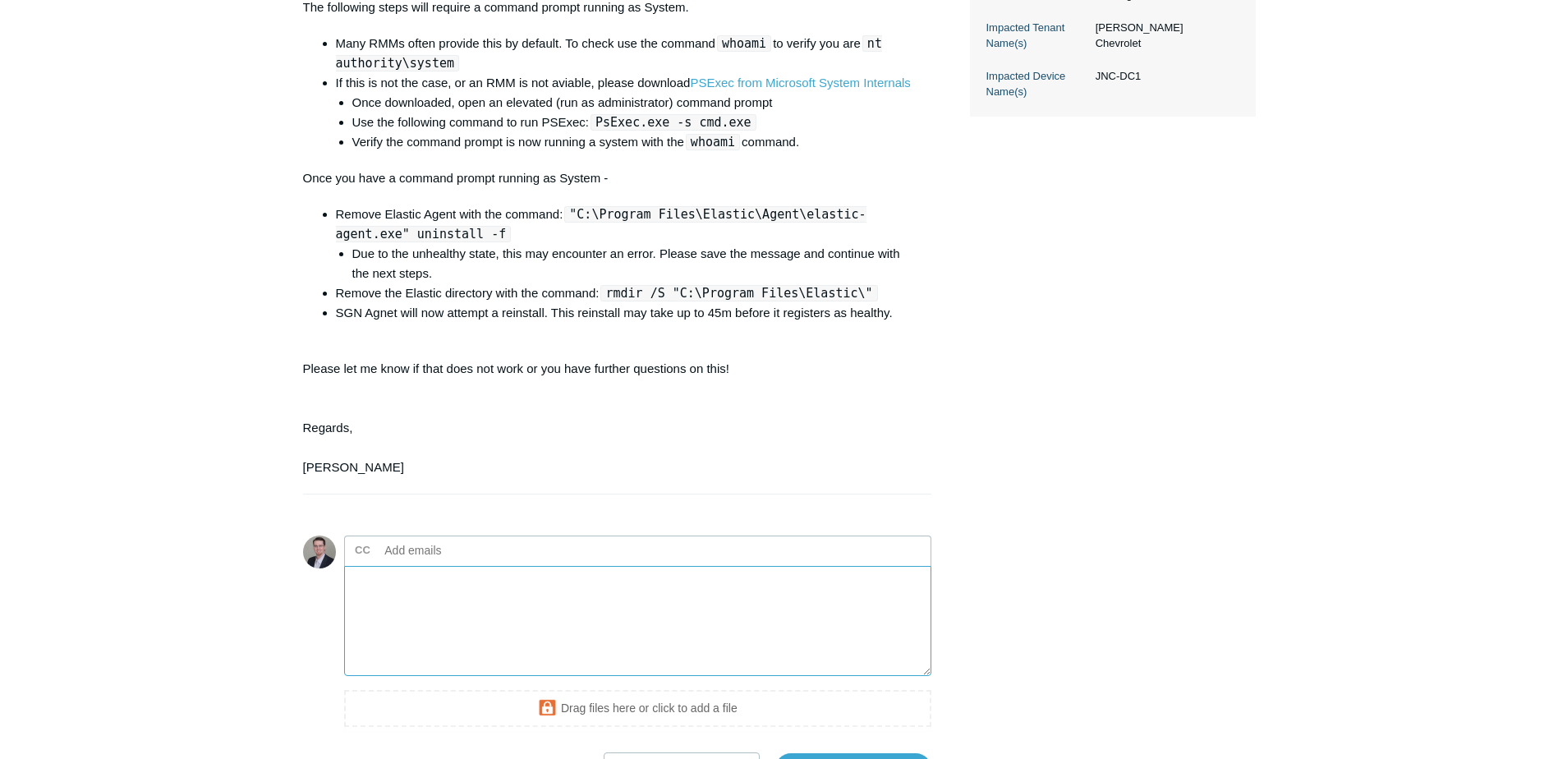
click at [389, 634] on textarea "Add your reply" at bounding box center [638, 621] width 588 height 111
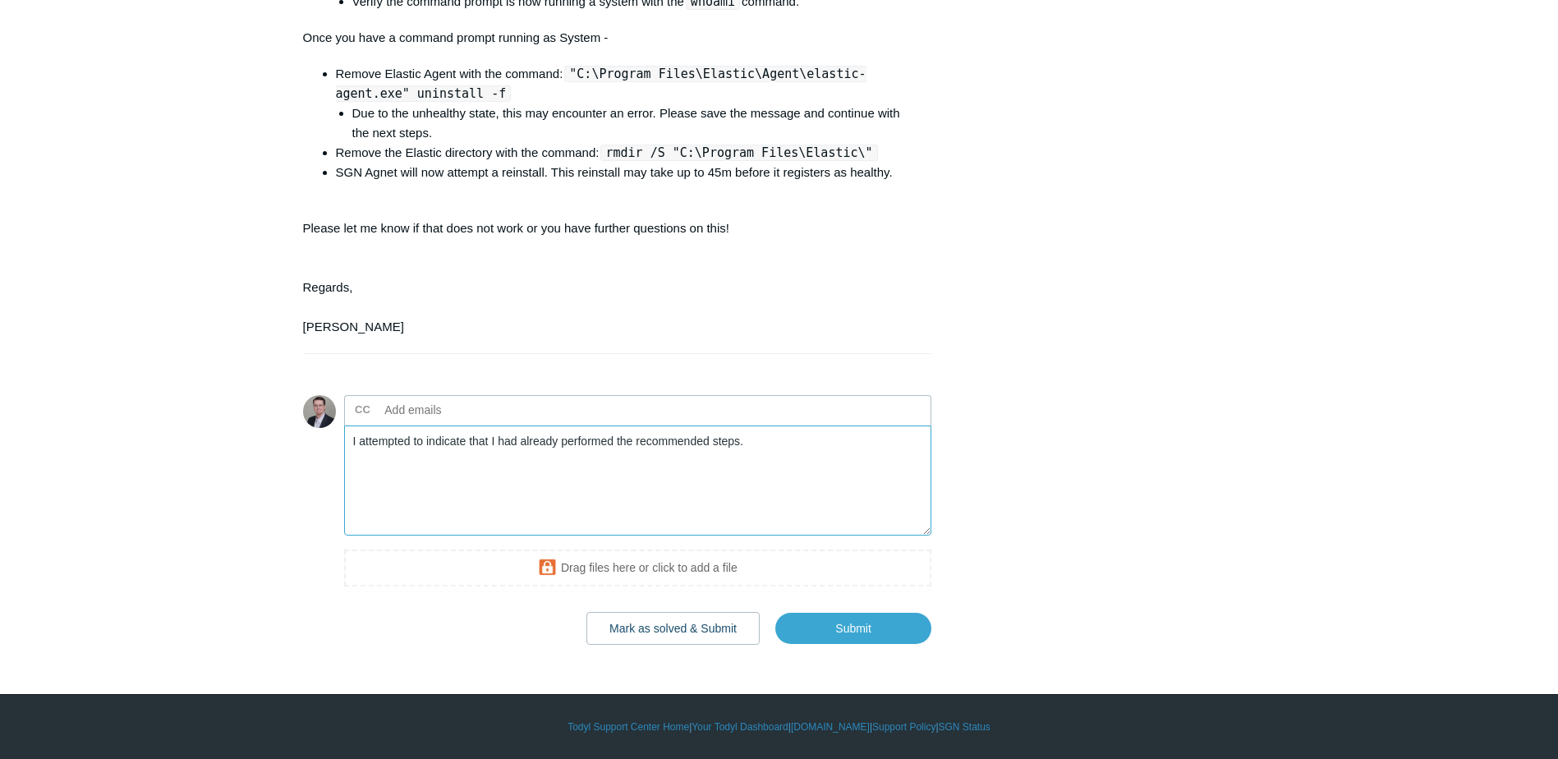
scroll to position [791, 0]
type textarea "I attempted to indicate that I had already performed the recommended steps."
click at [852, 624] on input "Submit" at bounding box center [853, 628] width 156 height 33
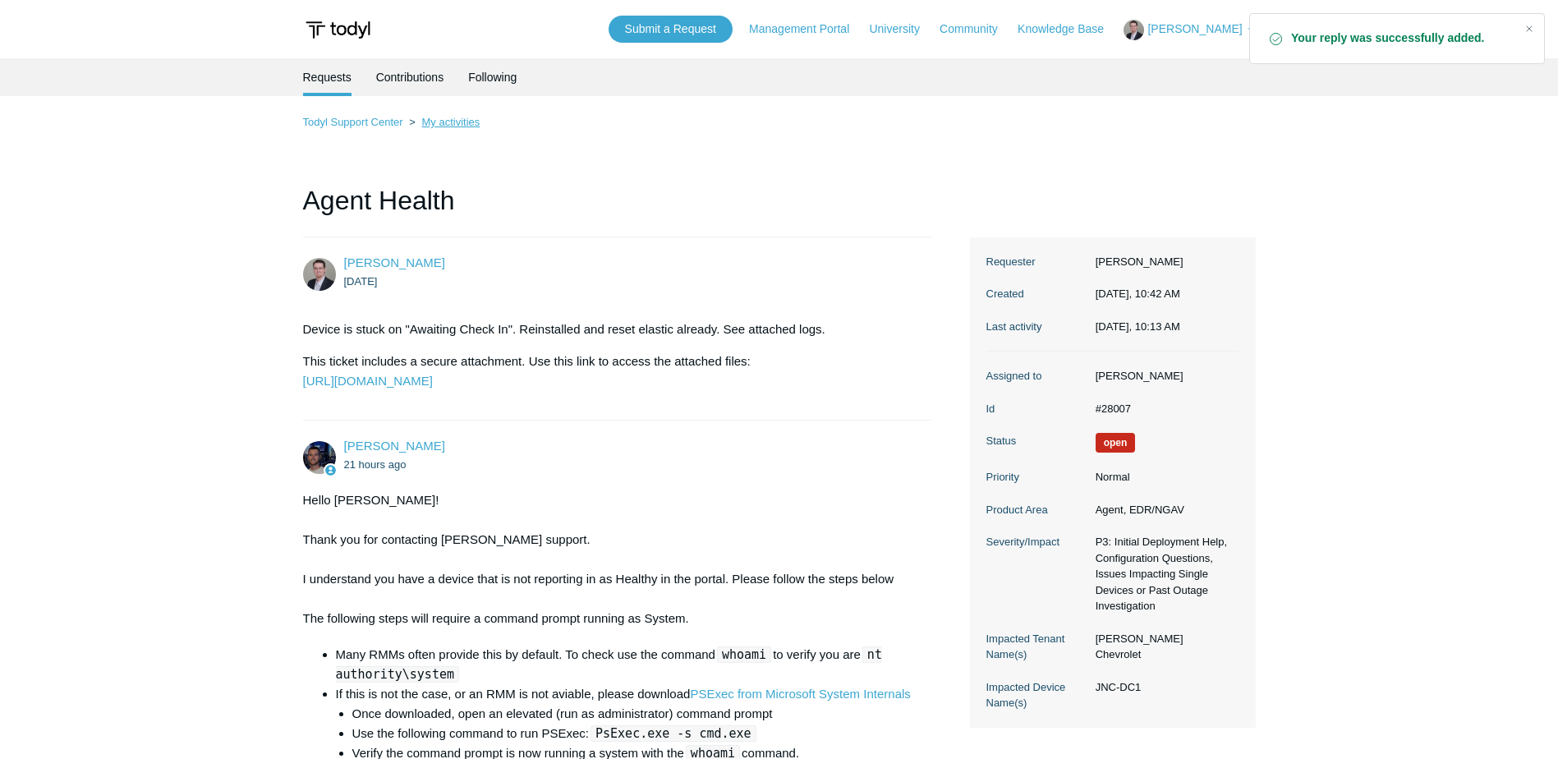
click at [449, 126] on link "My activities" at bounding box center [450, 122] width 58 height 12
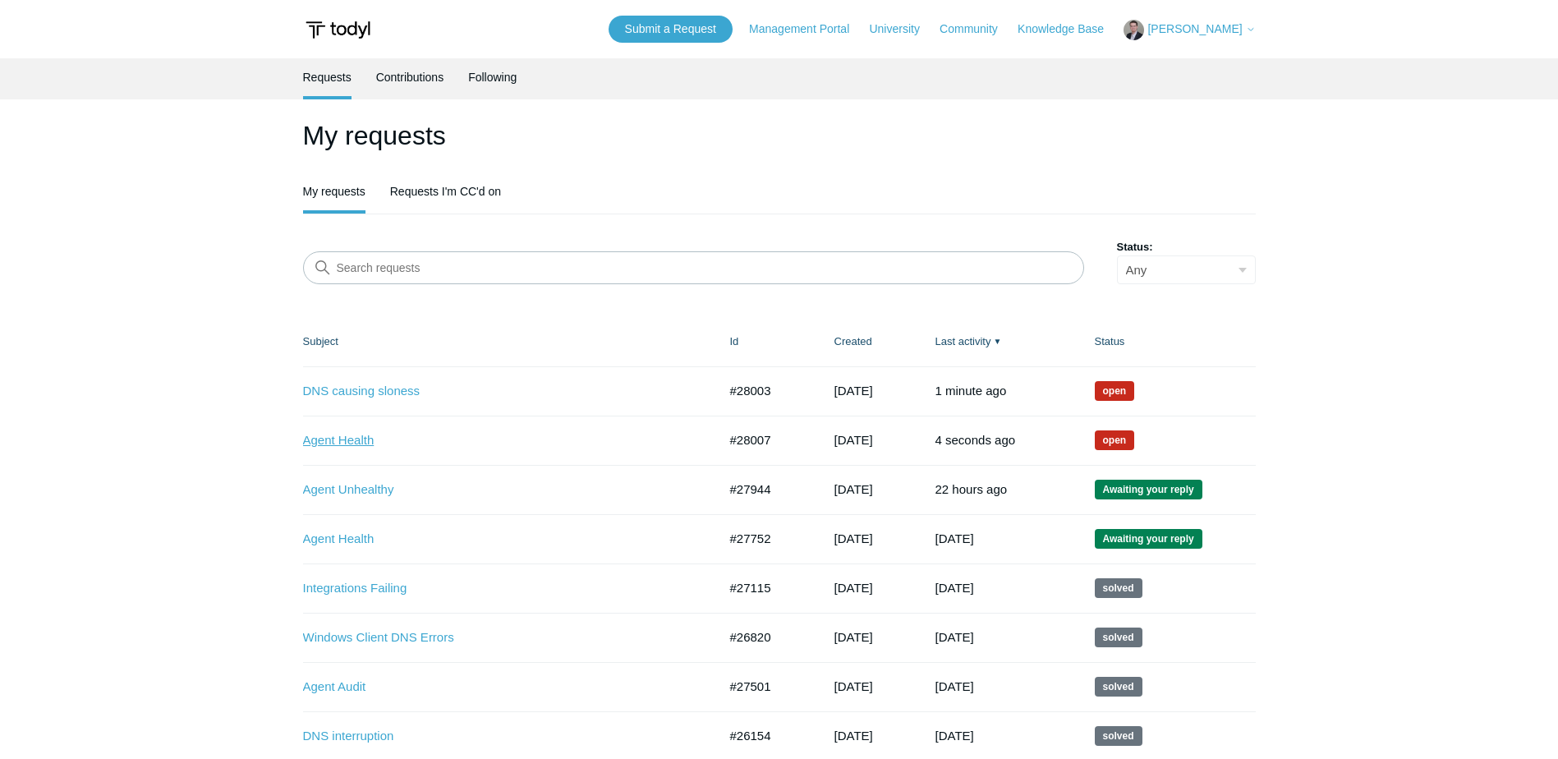
click at [337, 440] on link "Agent Health" at bounding box center [498, 440] width 390 height 19
click at [347, 444] on link "Agent Health" at bounding box center [498, 440] width 390 height 19
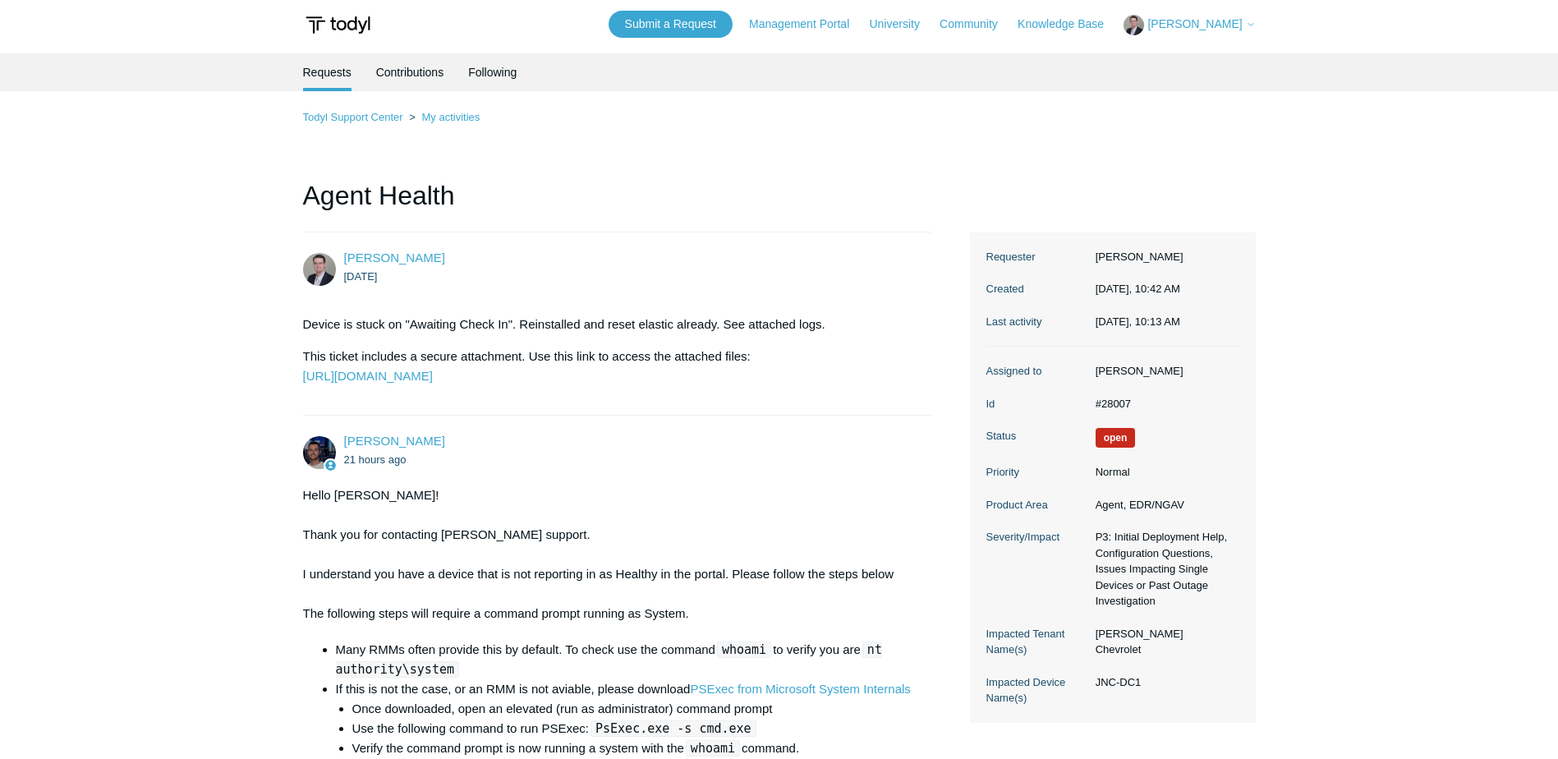
scroll to position [3, 0]
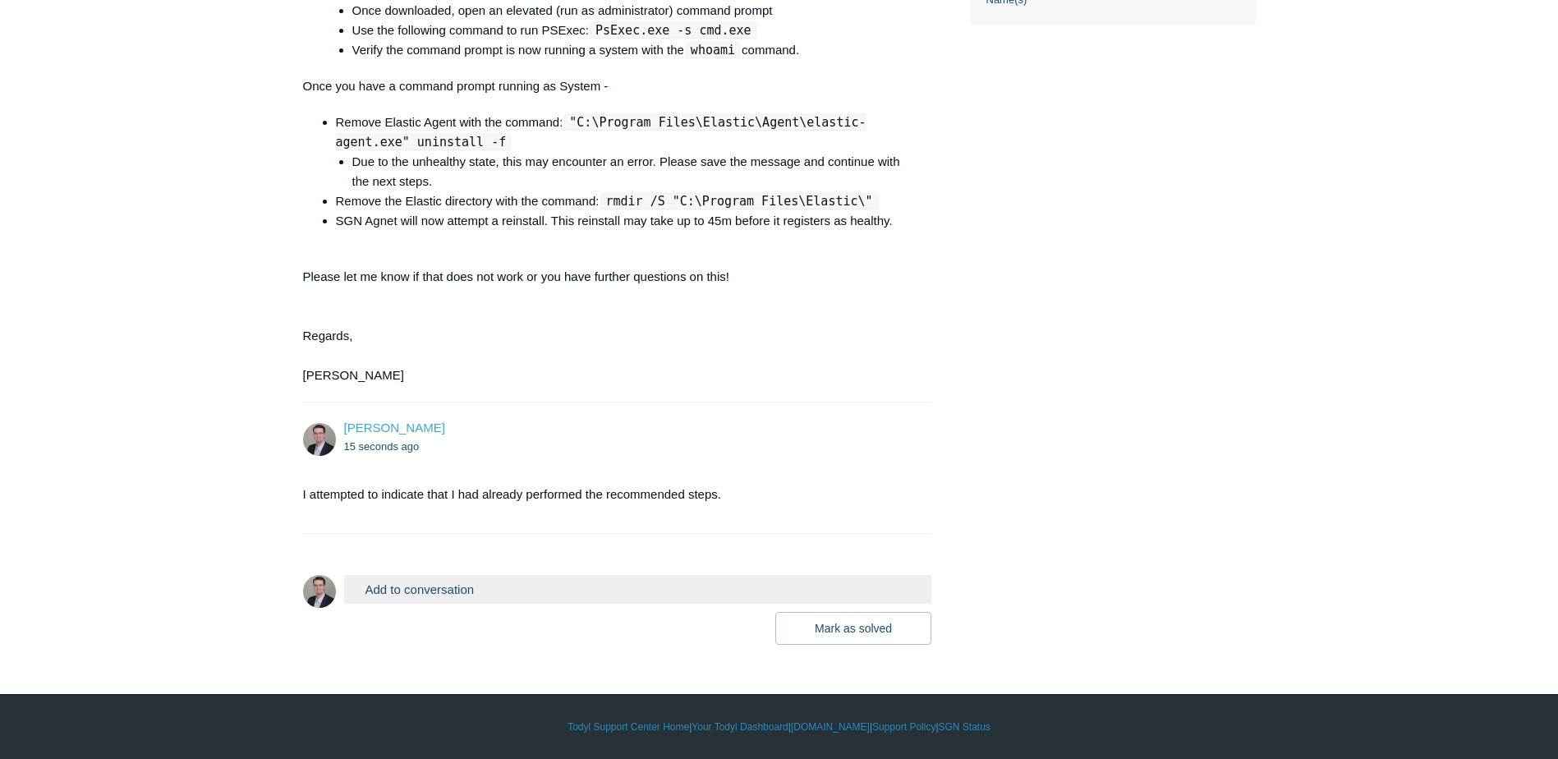
scroll to position [743, 0]
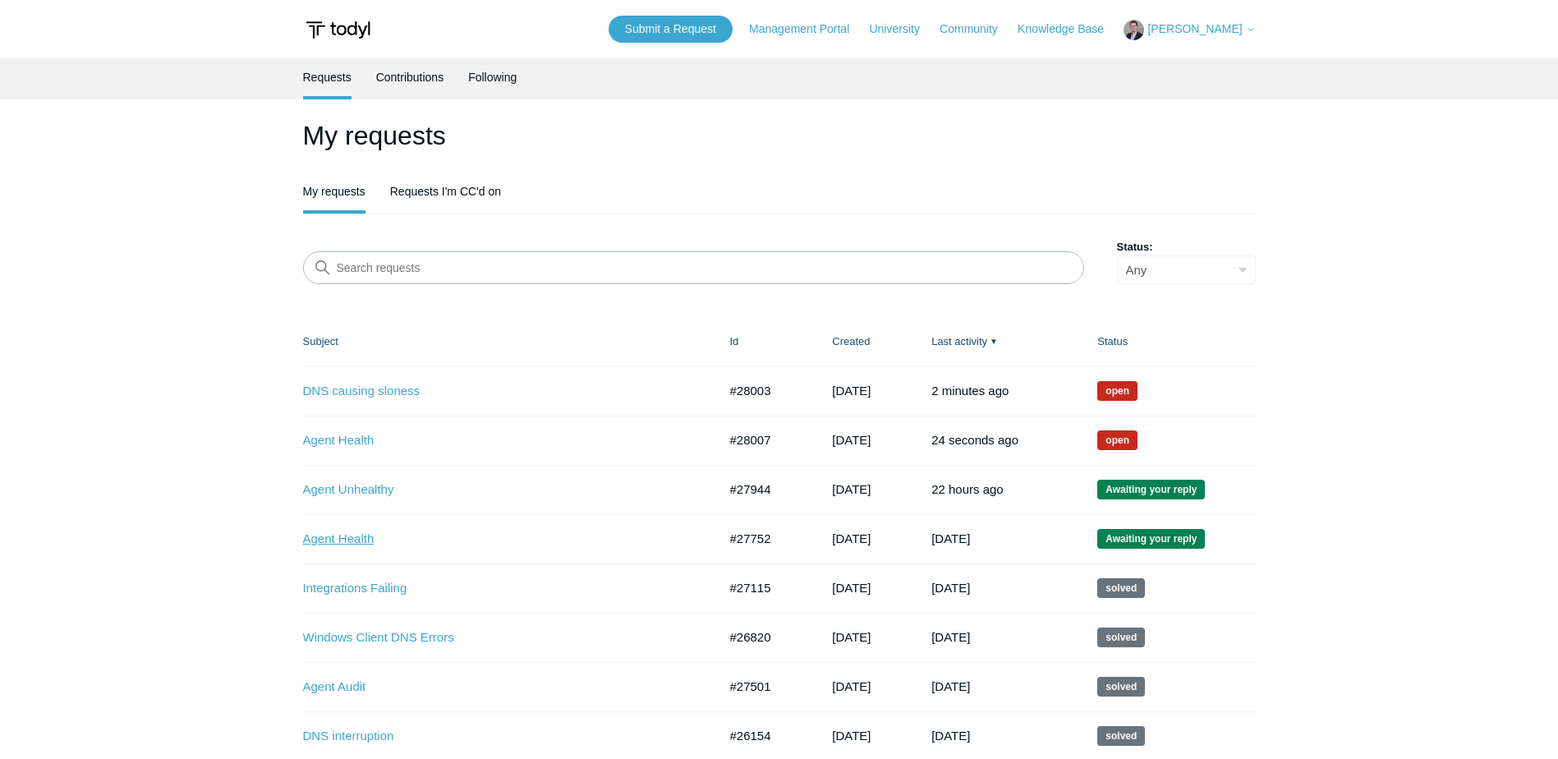
click at [340, 540] on link "Agent Health" at bounding box center [498, 539] width 390 height 19
click at [342, 489] on link "Agent Unhealthy" at bounding box center [498, 490] width 390 height 19
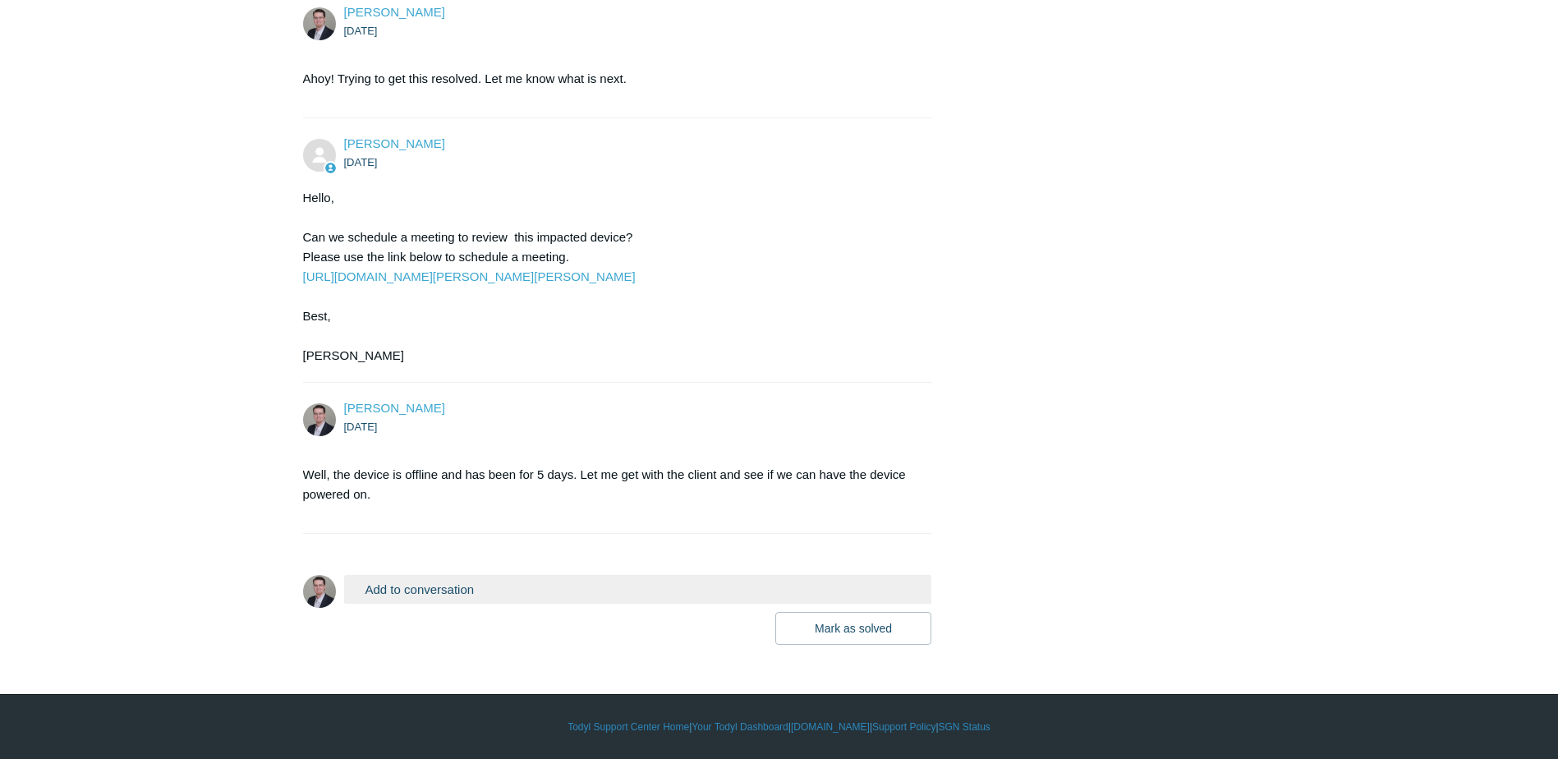
scroll to position [1807, 0]
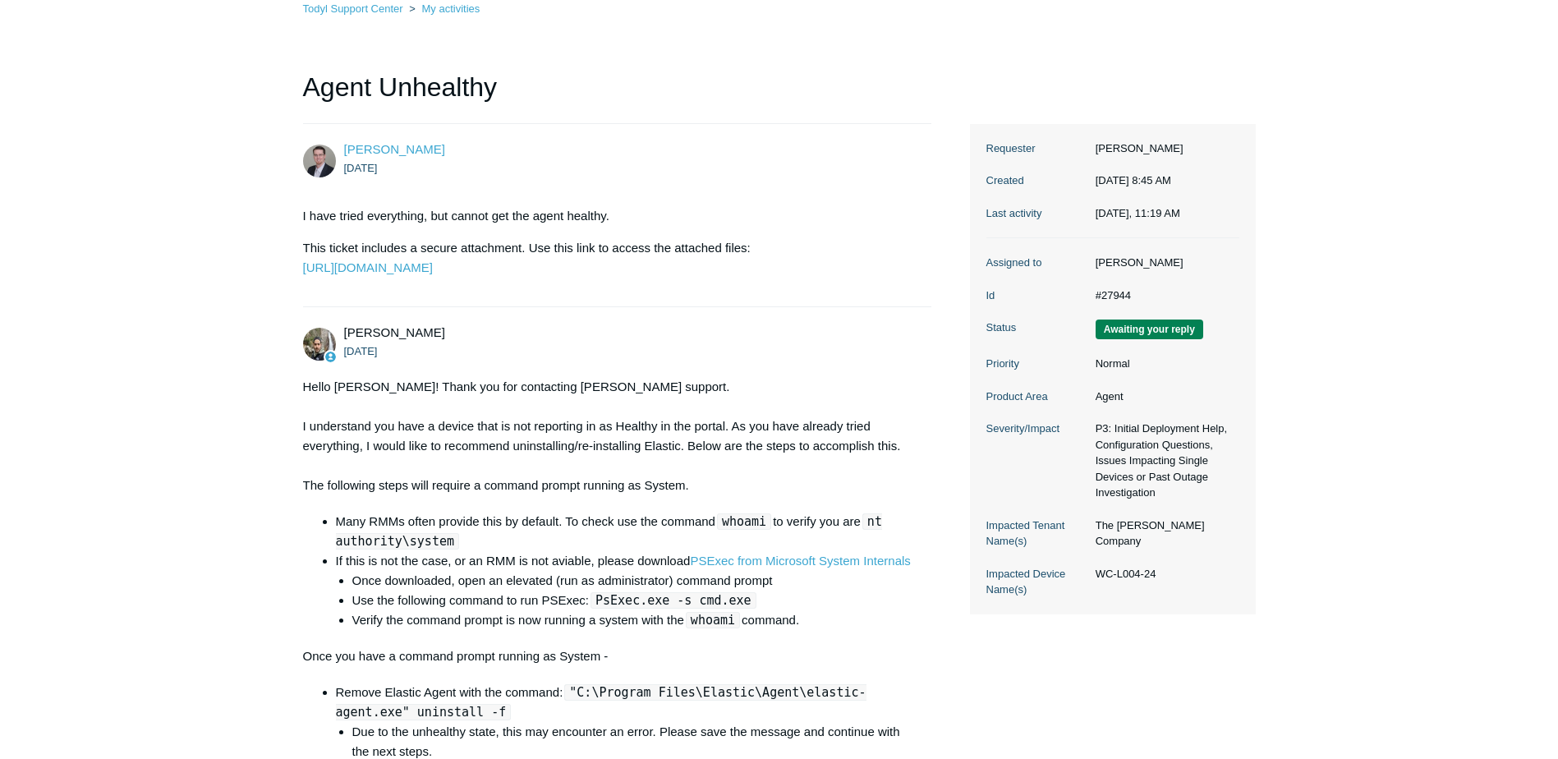
scroll to position [82, 0]
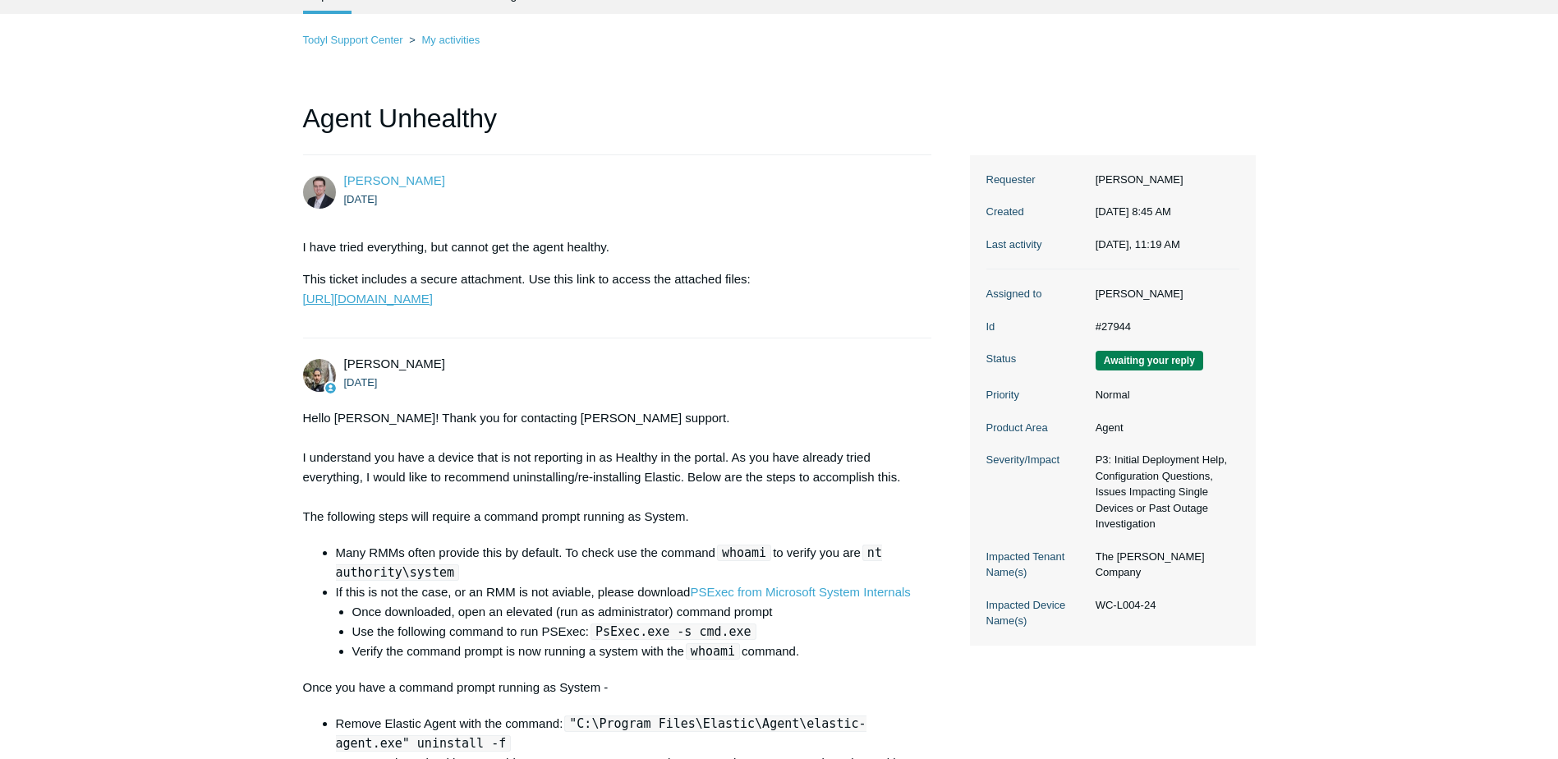
click at [433, 306] on link "https://todyl.sendsafely.com/receive/?thread=0TA5-8L4F&packageCode=73QXBsvS8HUb…" at bounding box center [368, 299] width 130 height 14
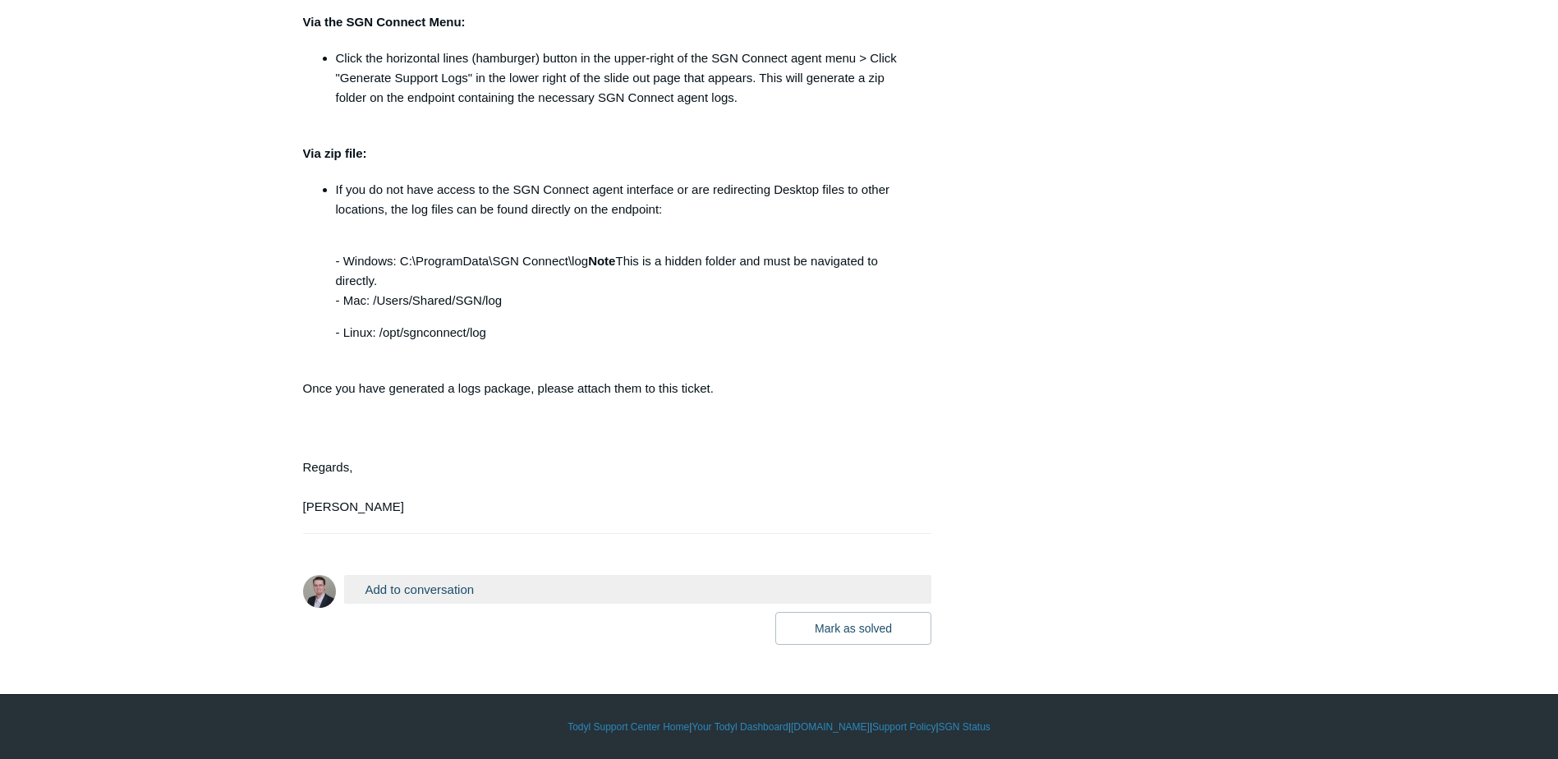
scroll to position [2199, 0]
click at [416, 582] on button "Add to conversation" at bounding box center [638, 589] width 588 height 29
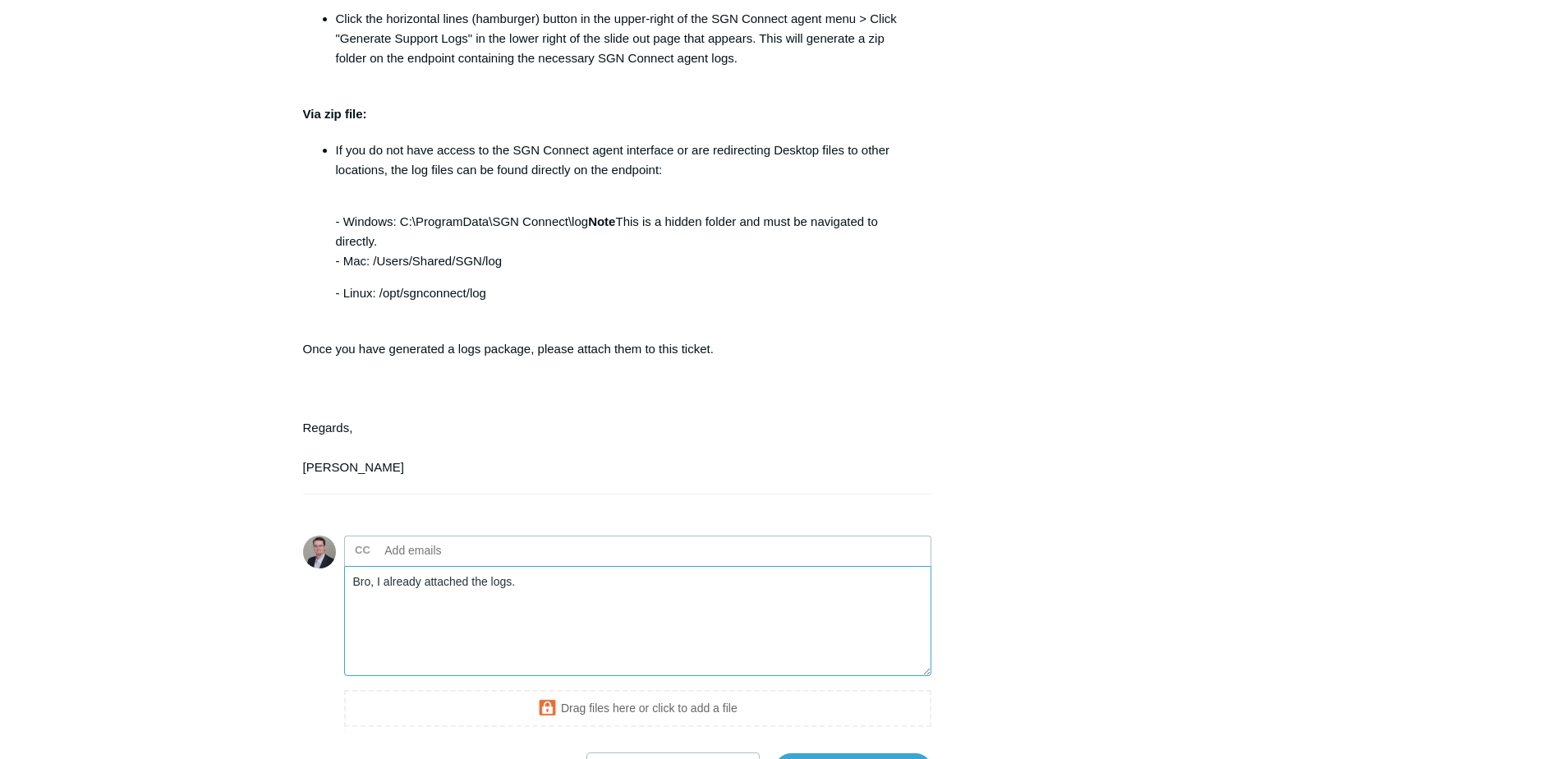
drag, startPoint x: 368, startPoint y: 622, endPoint x: 175, endPoint y: 627, distance: 193.1
click at [310, 615] on form "Add to conversation CC Add emails Bro, I already attached the logs. Drag files …" at bounding box center [617, 648] width 629 height 274
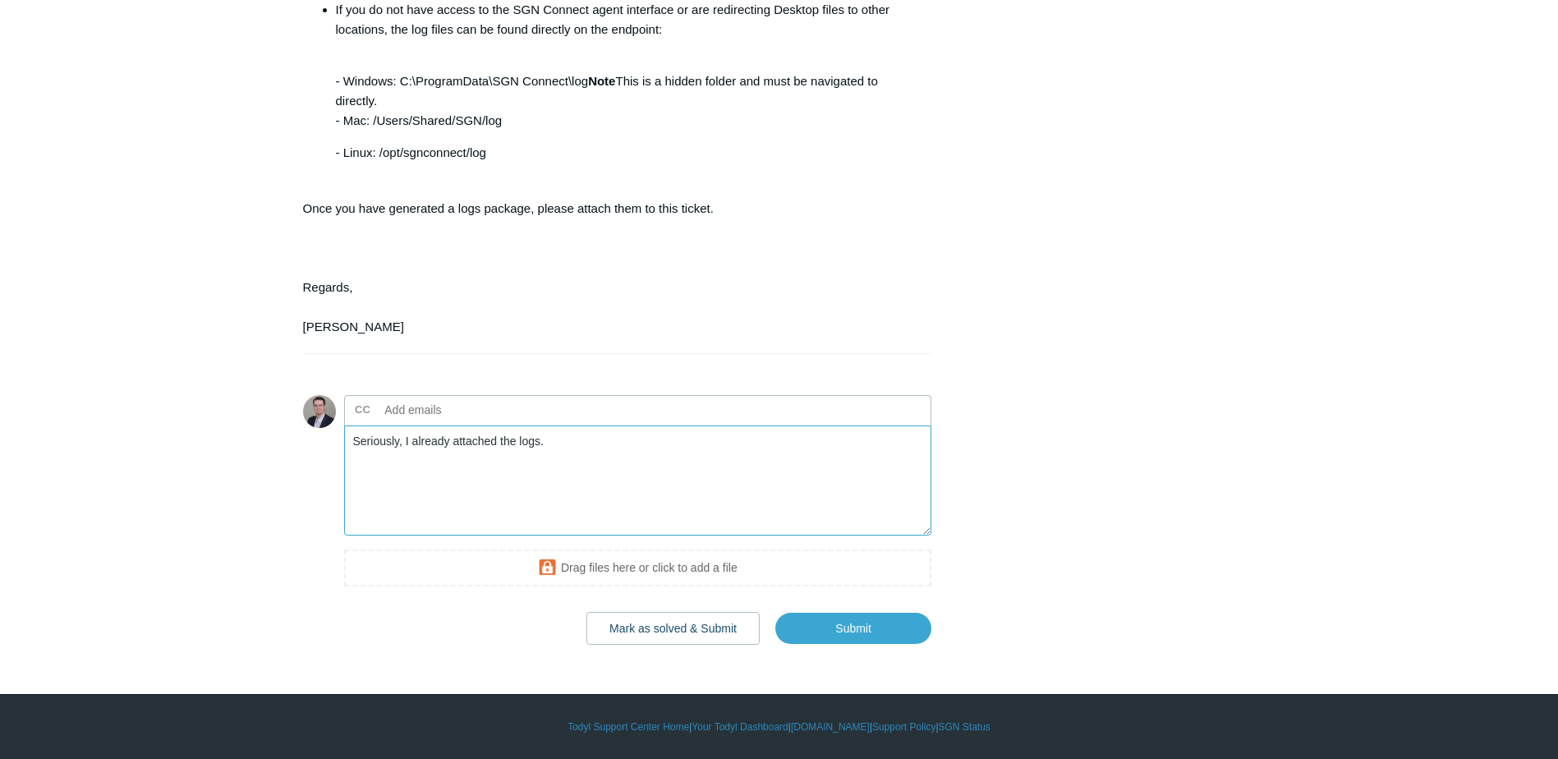
scroll to position [2379, 0]
type textarea "Seriously, I already attached the logs."
click at [840, 631] on input "Submit" at bounding box center [853, 628] width 156 height 33
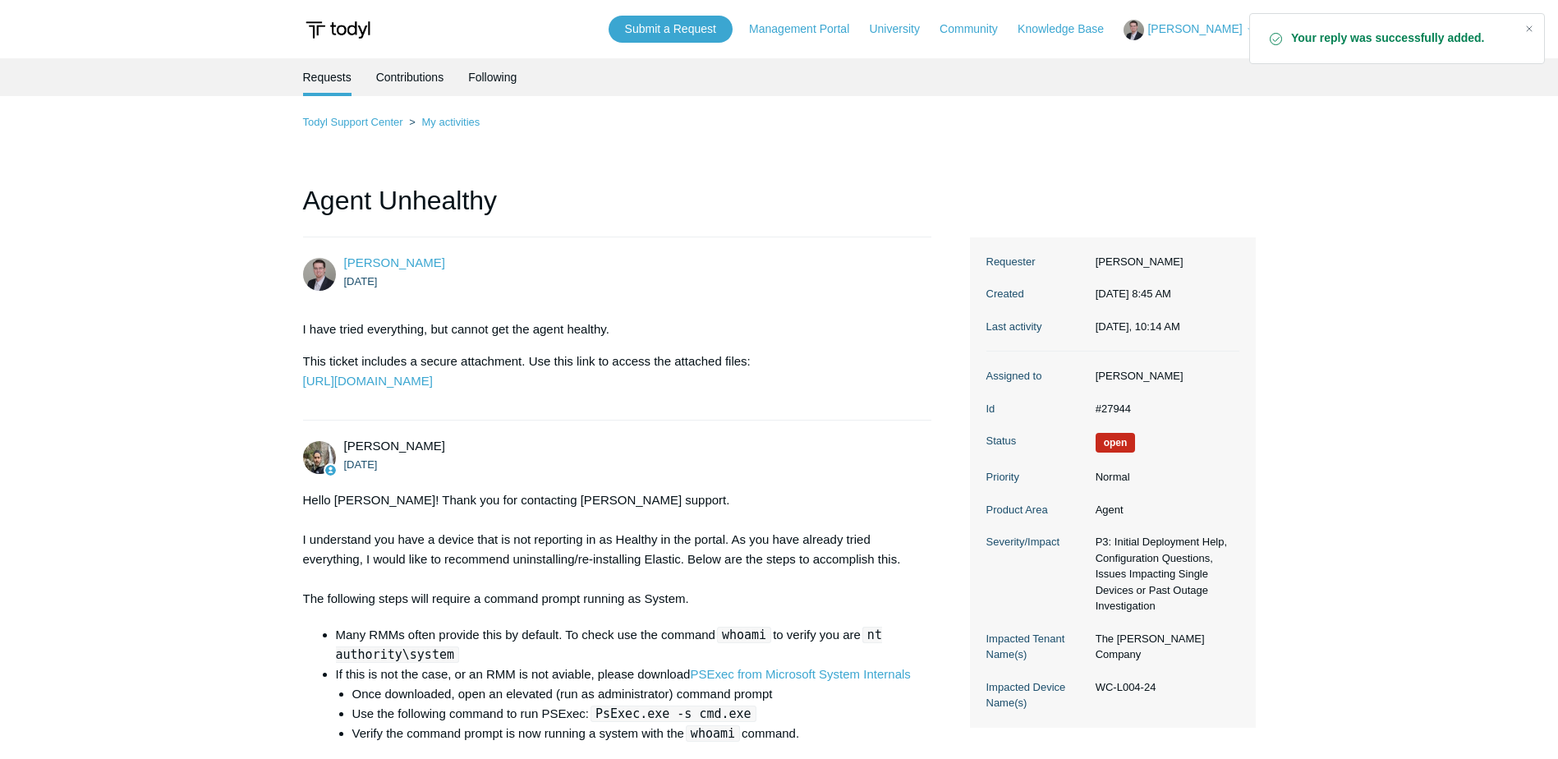
click at [1215, 32] on span "[PERSON_NAME]" at bounding box center [1194, 28] width 94 height 13
click at [1203, 64] on link "My Support Requests" at bounding box center [1204, 64] width 160 height 29
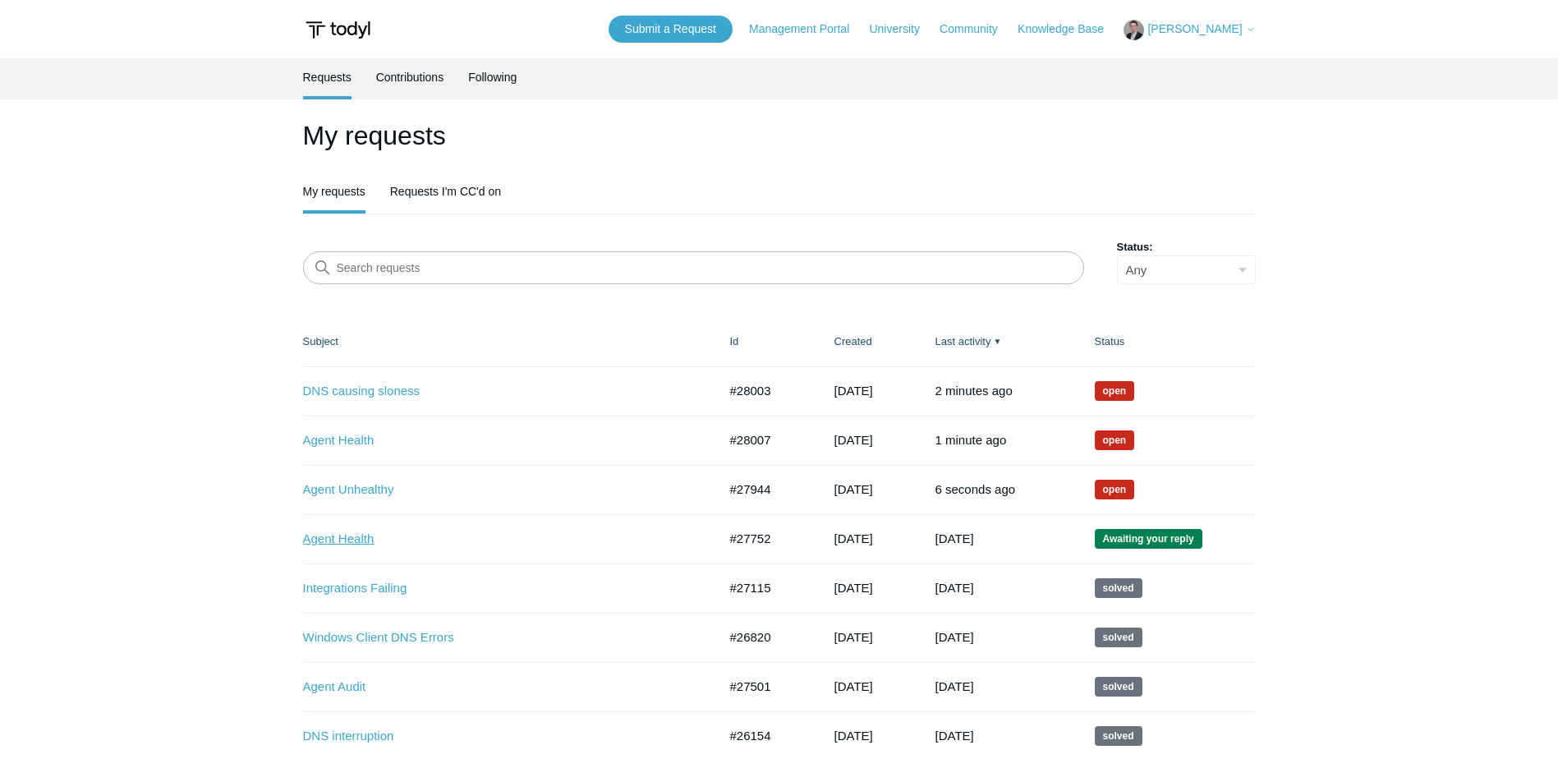
click at [345, 543] on link "Agent Health" at bounding box center [498, 539] width 390 height 19
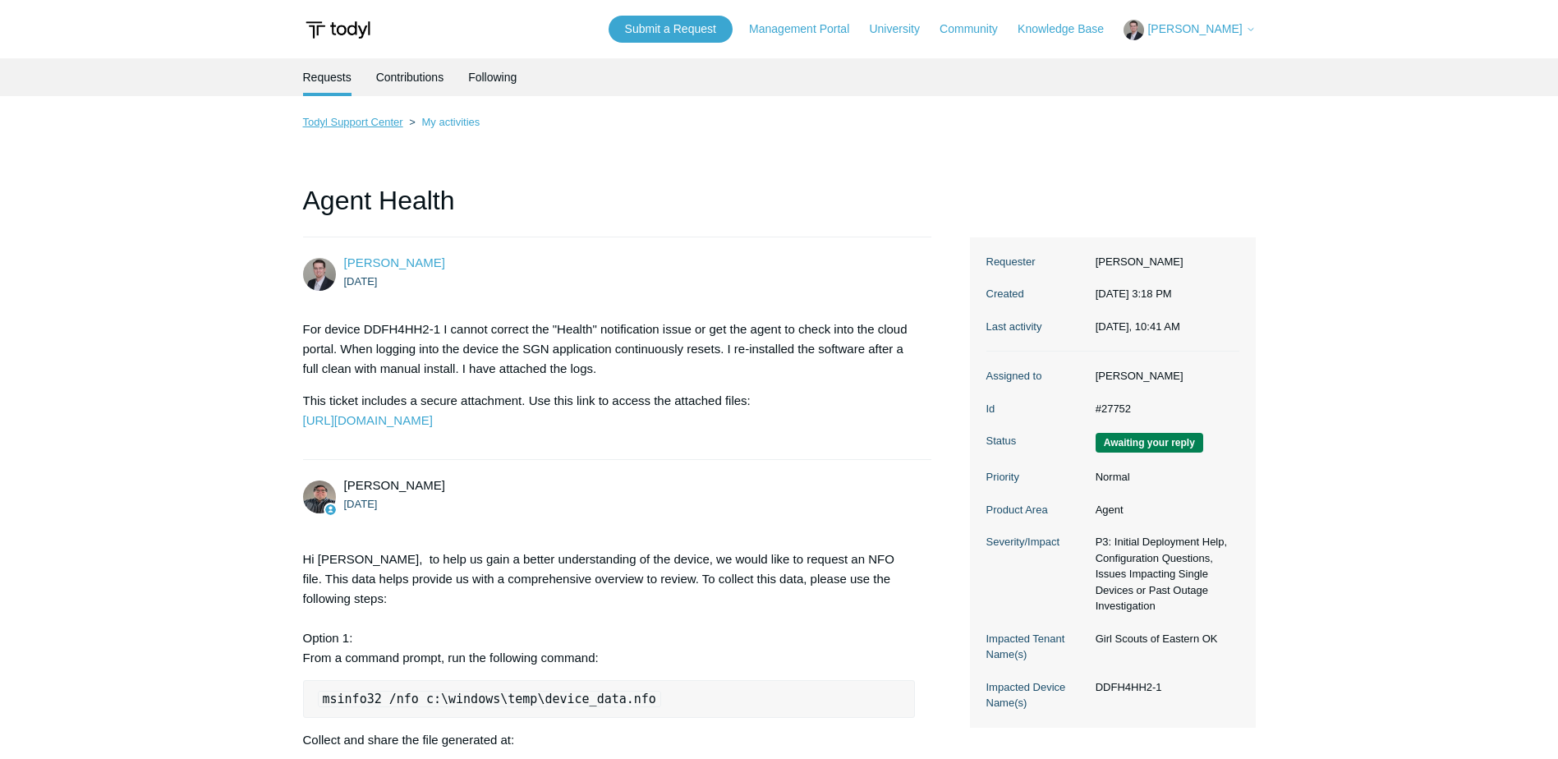
click at [370, 117] on link "Todyl Support Center" at bounding box center [353, 122] width 100 height 12
